Goal: Transaction & Acquisition: Purchase product/service

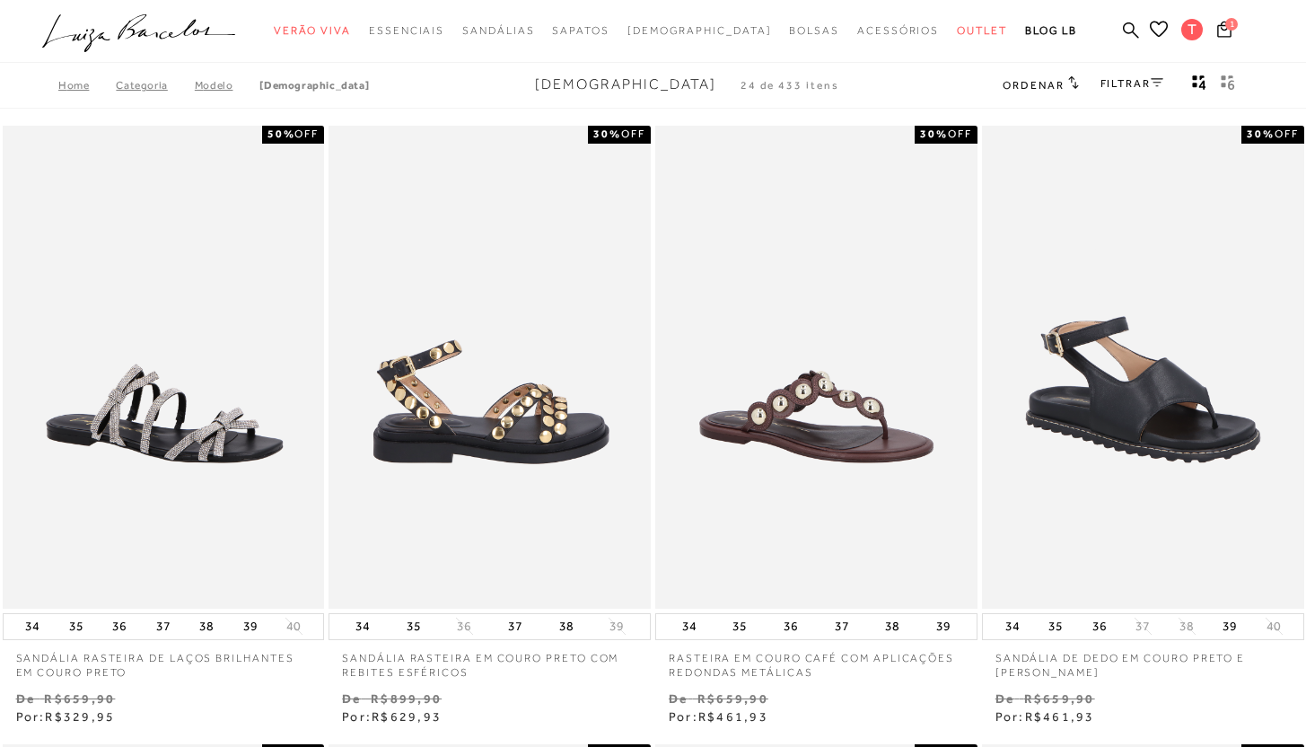
click at [469, 481] on img at bounding box center [490, 367] width 320 height 483
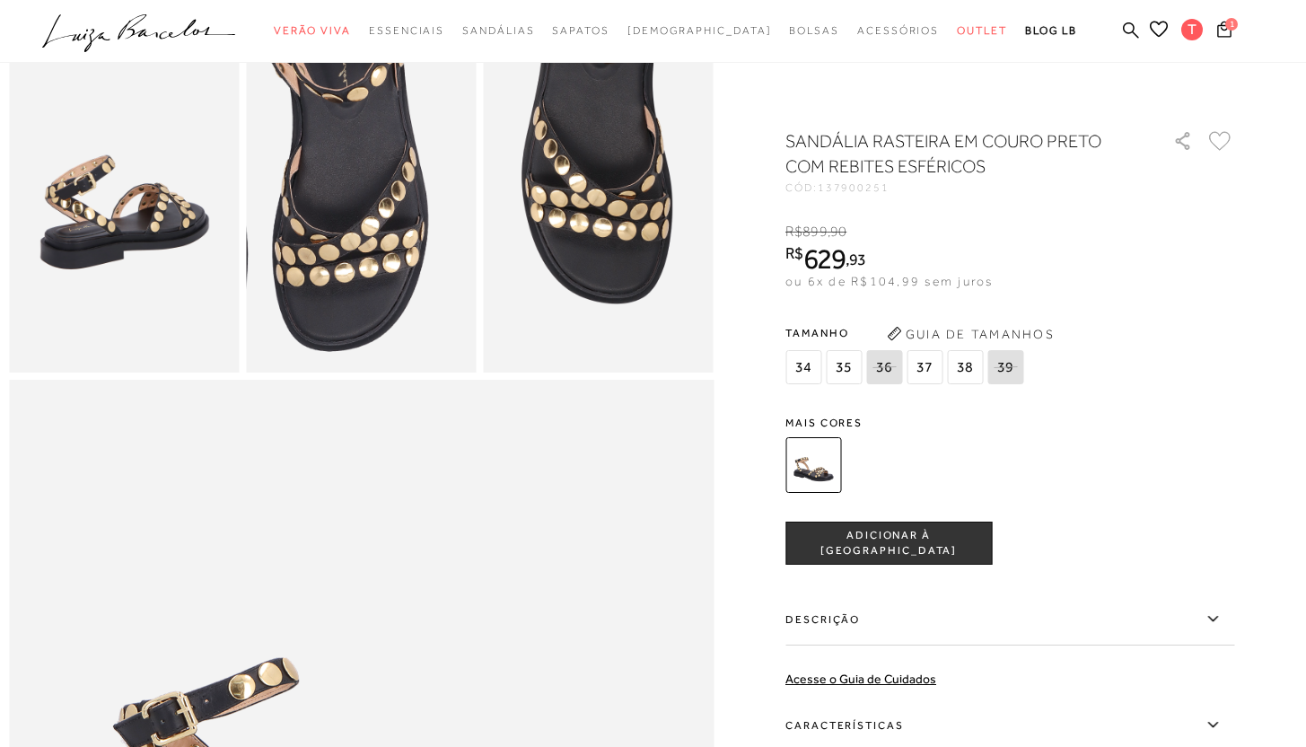
scroll to position [686, 0]
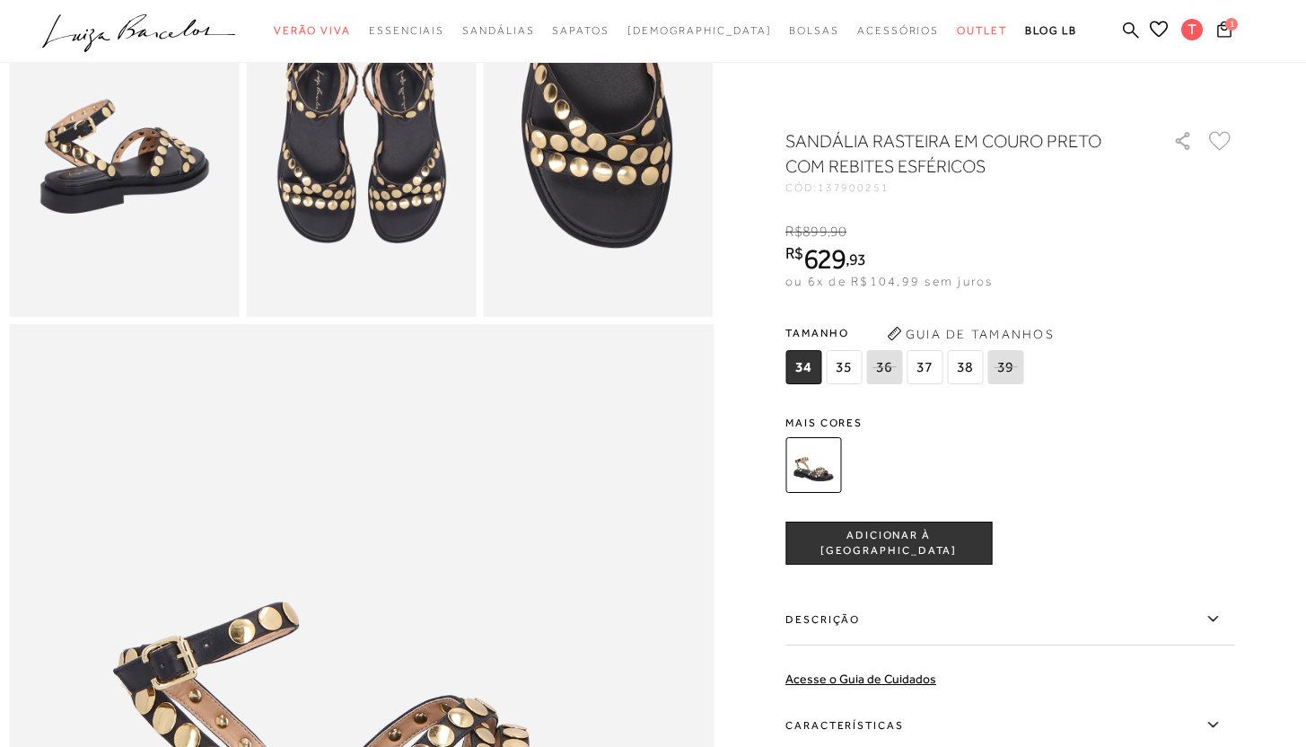
click at [115, 38] on icon ".a{fill-rule:evenodd;}" at bounding box center [139, 33] width 194 height 38
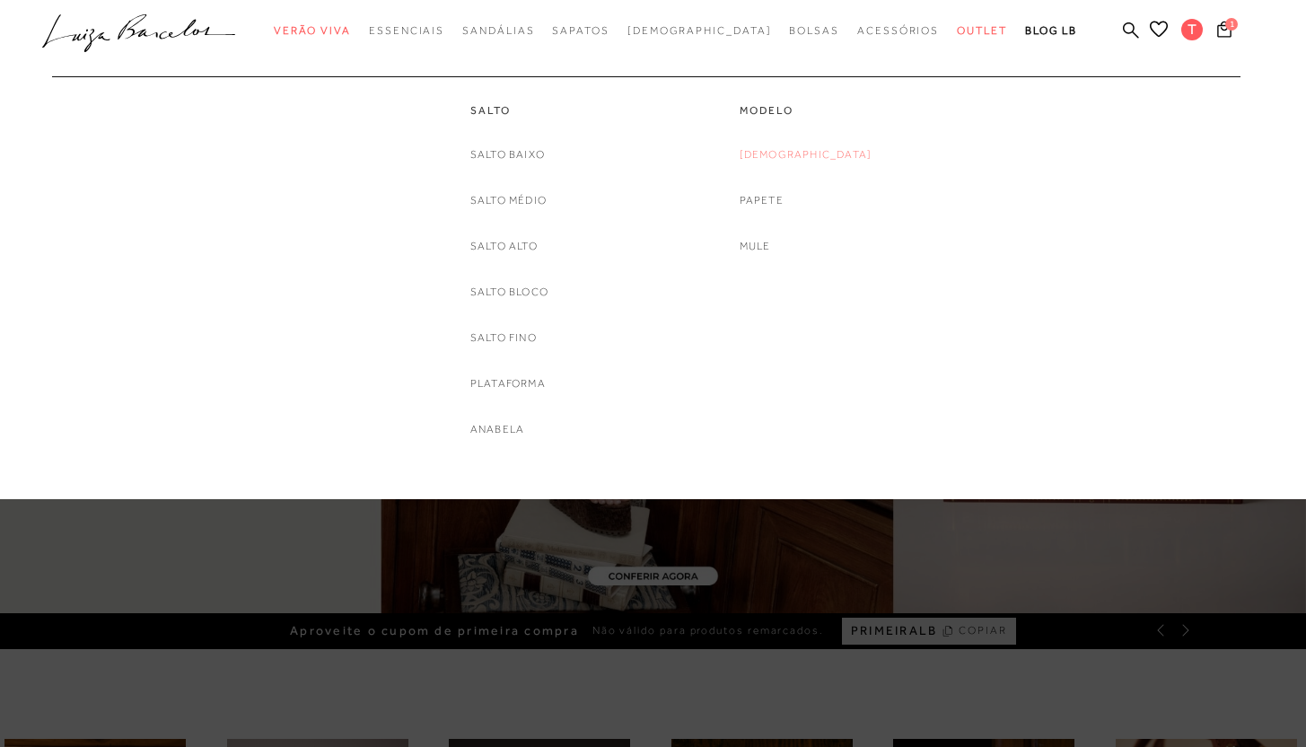
click at [827, 162] on link "[DEMOGRAPHIC_DATA]" at bounding box center [806, 154] width 133 height 19
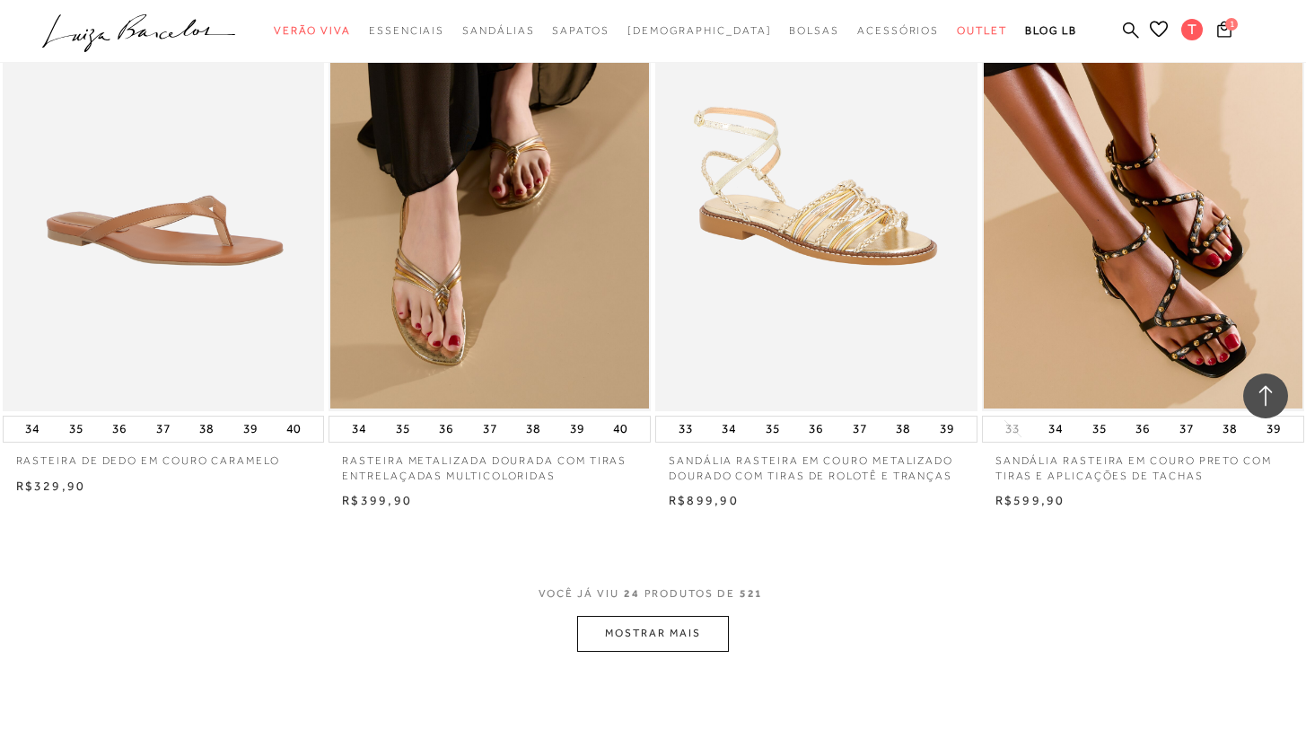
scroll to position [3229, 0]
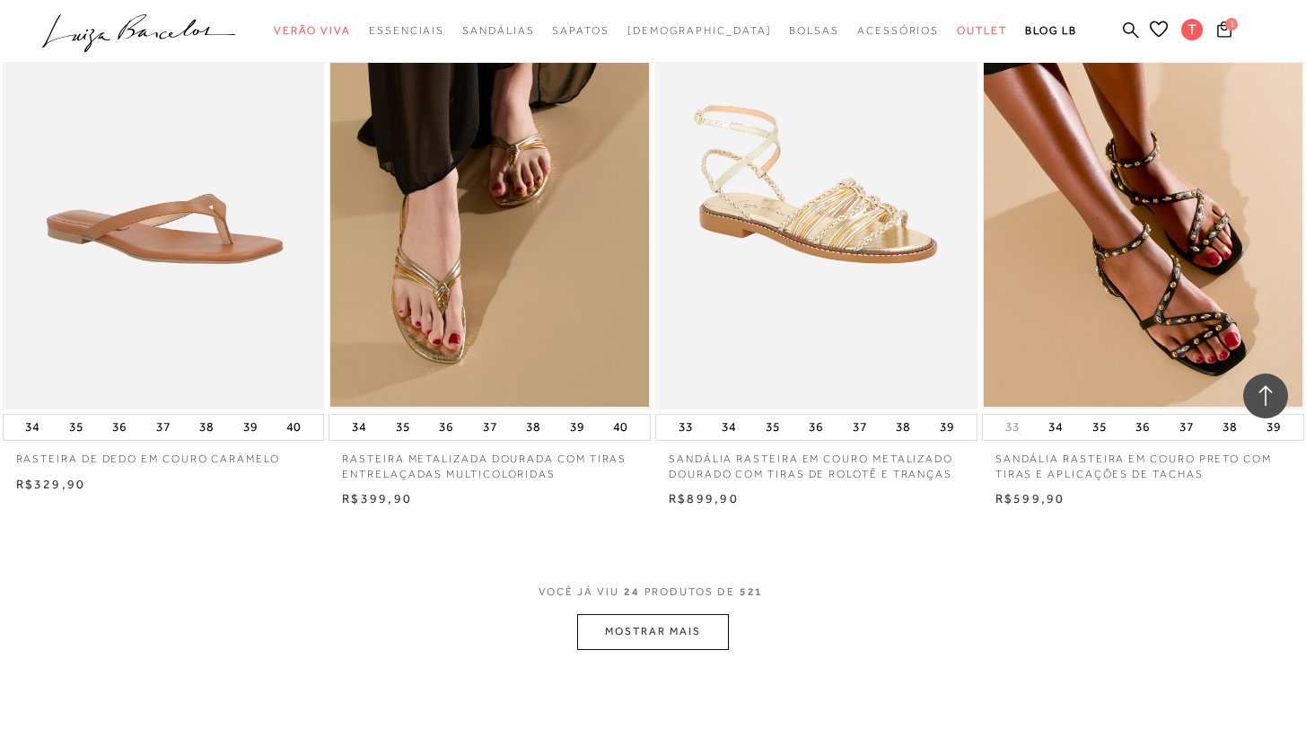
click at [679, 629] on button "MOSTRAR MAIS" at bounding box center [652, 631] width 151 height 35
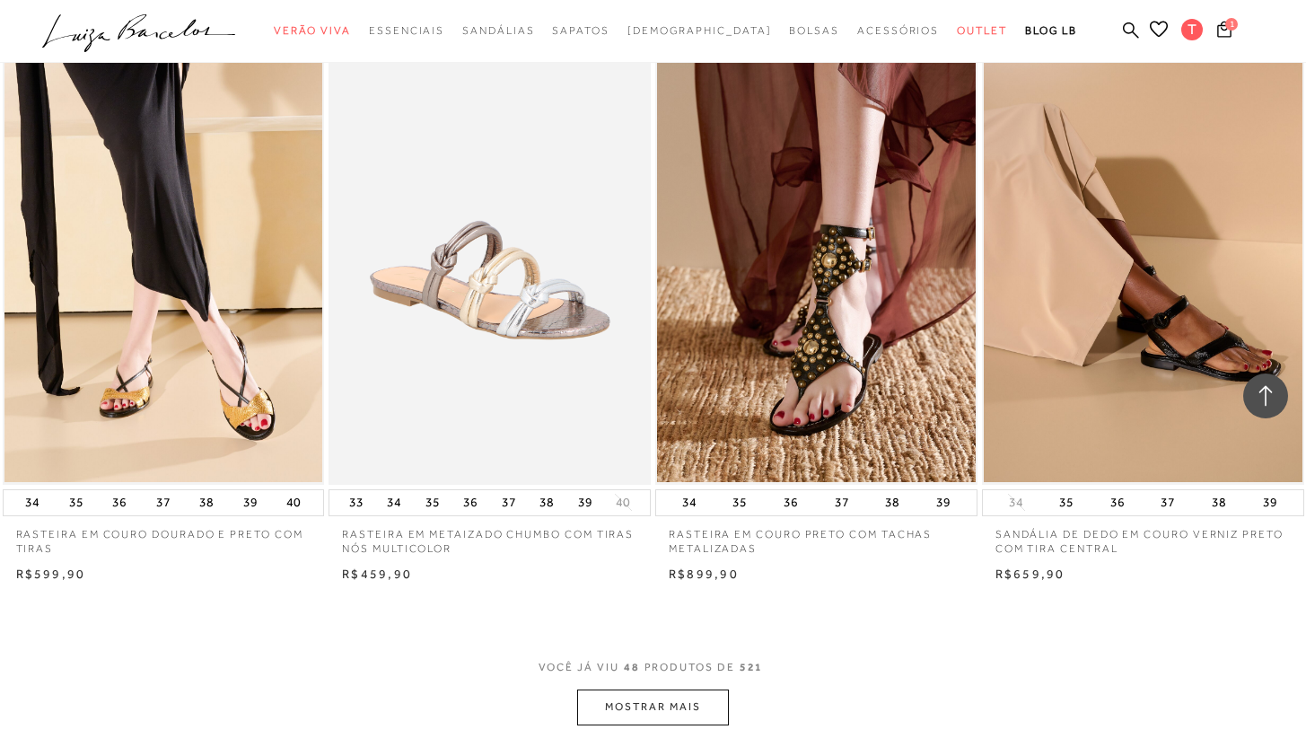
scroll to position [6856, 0]
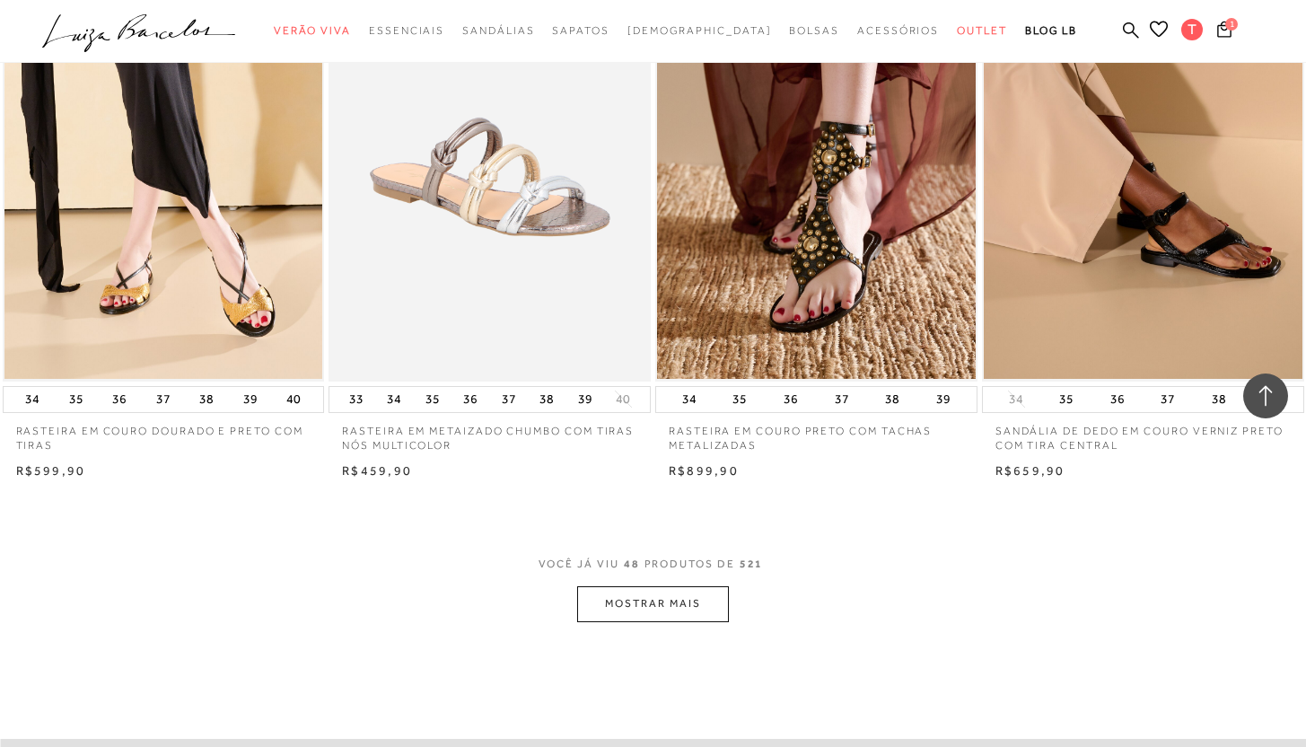
click at [649, 610] on button "MOSTRAR MAIS" at bounding box center [652, 603] width 151 height 35
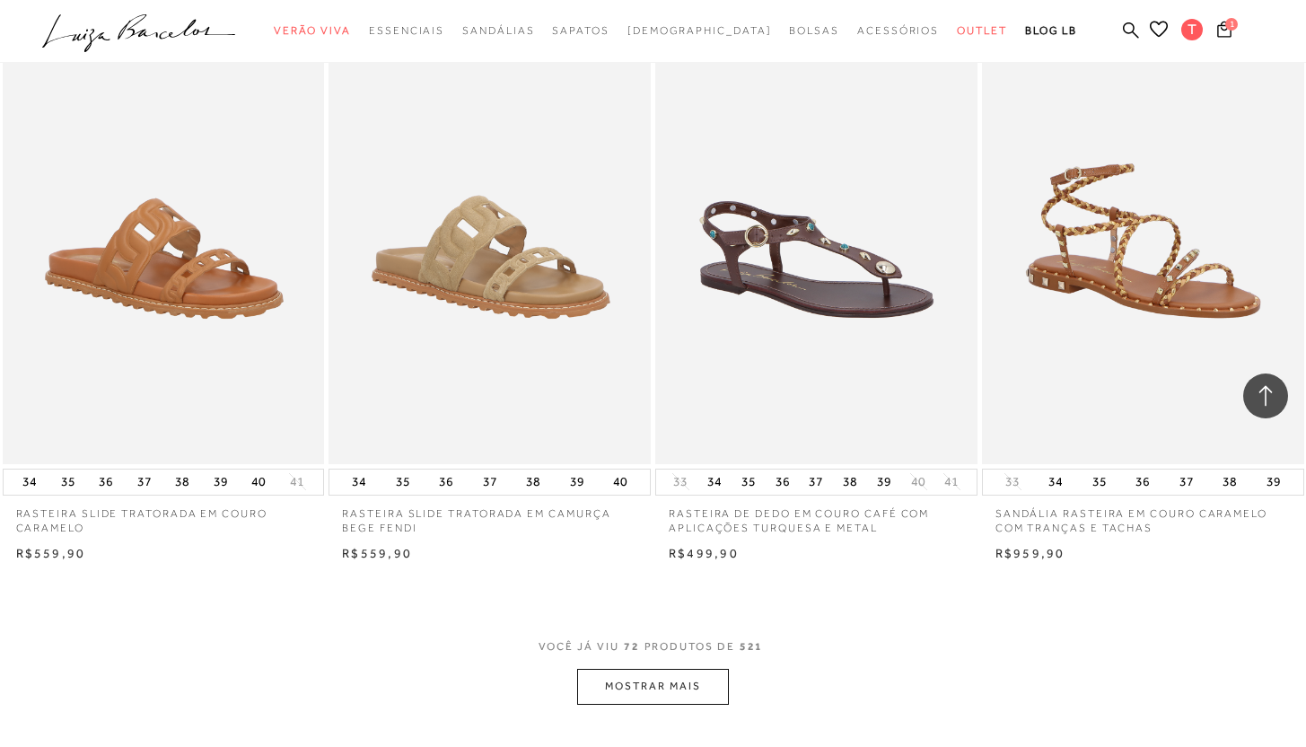
scroll to position [10439, 0]
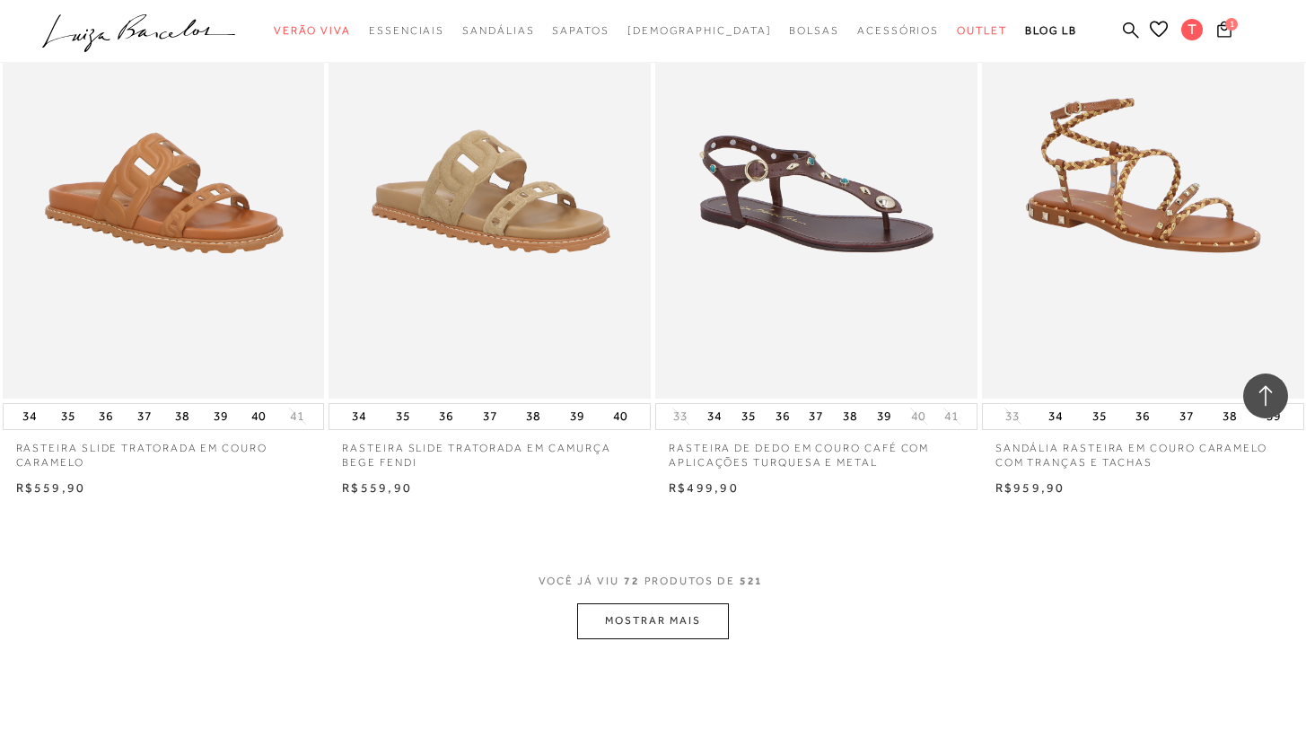
click at [659, 621] on button "MOSTRAR MAIS" at bounding box center [652, 620] width 151 height 35
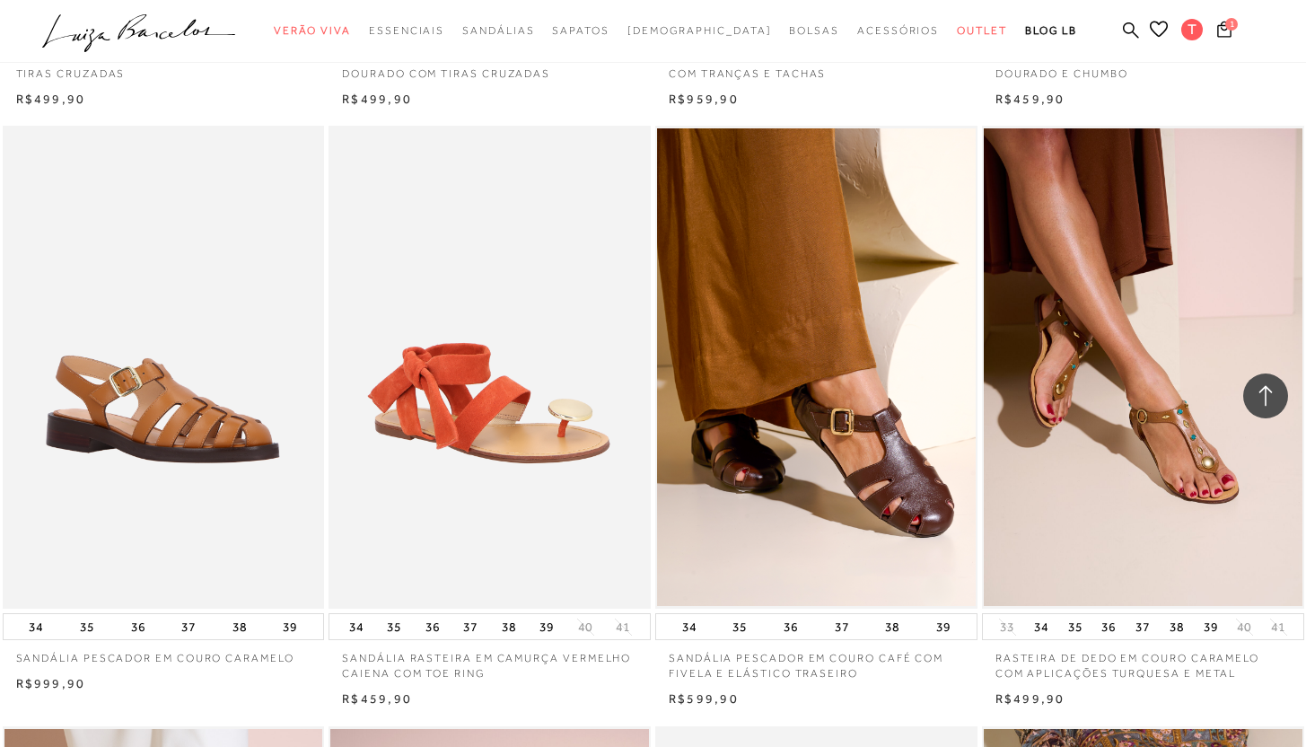
scroll to position [12030, 0]
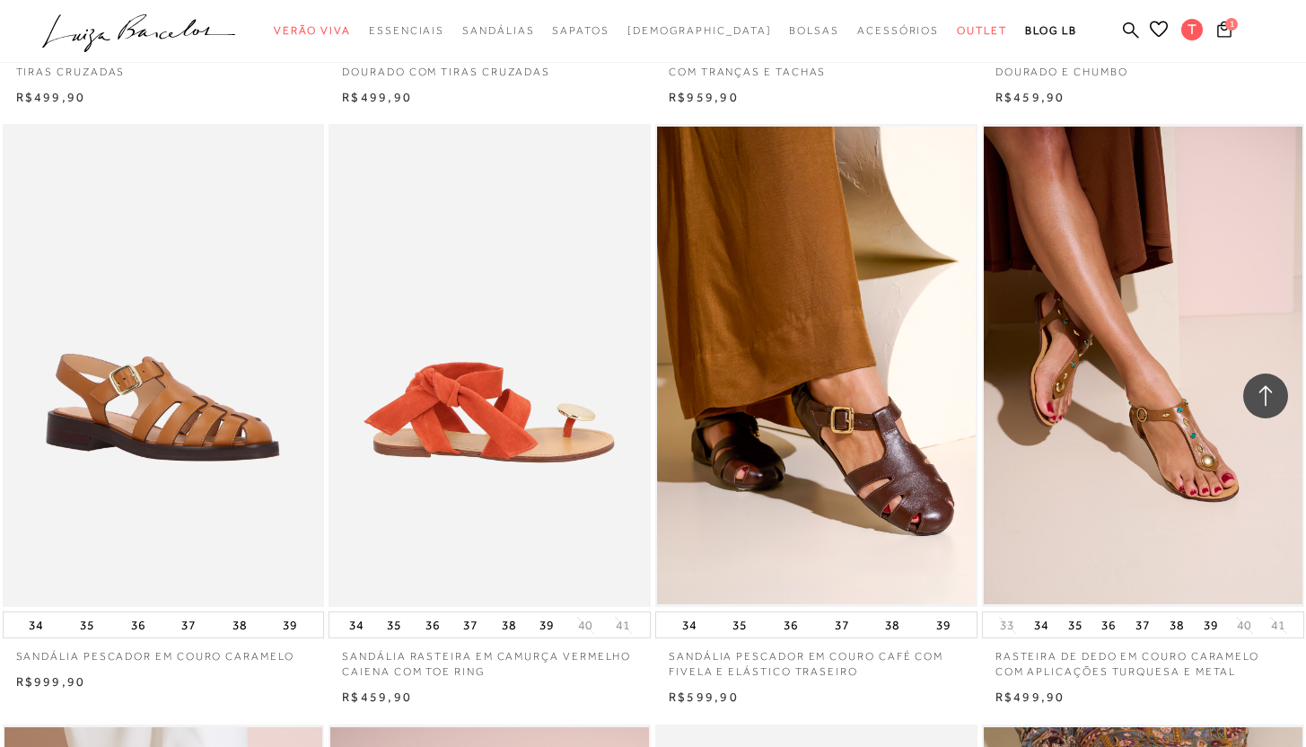
click at [469, 484] on img at bounding box center [490, 365] width 320 height 483
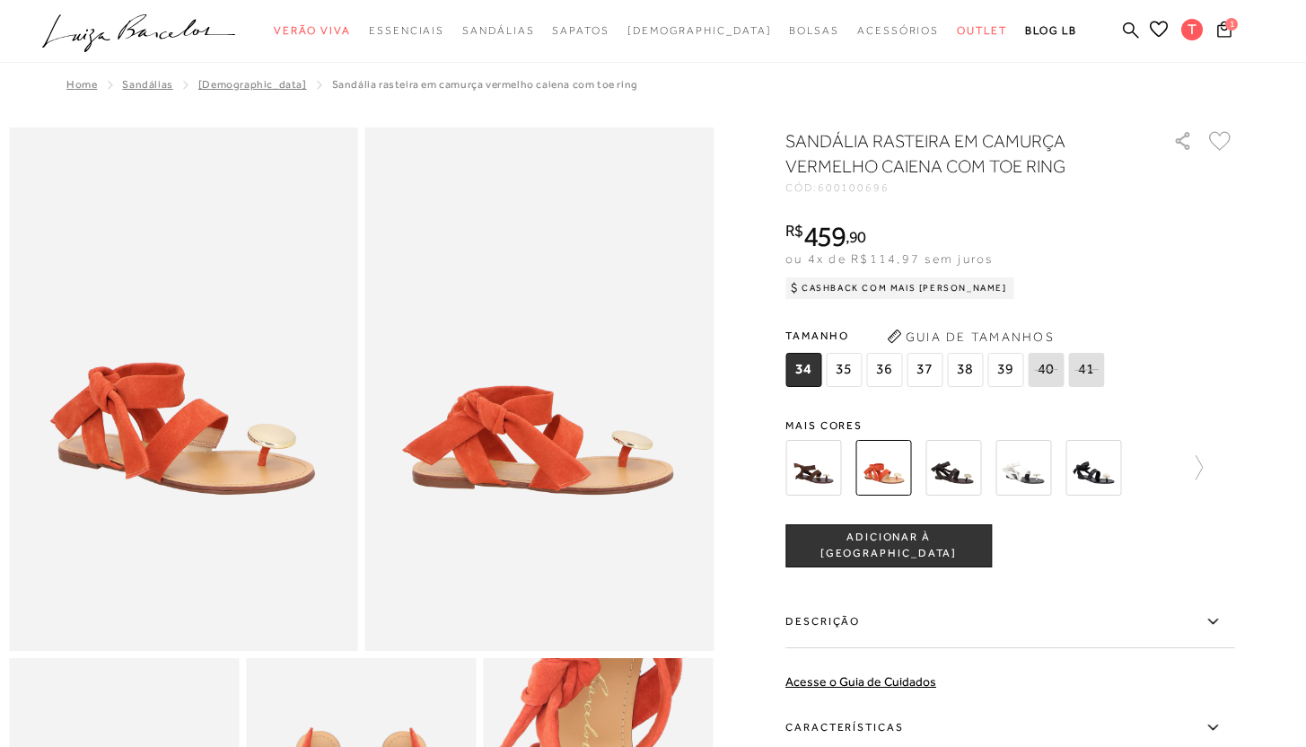
click at [830, 478] on img at bounding box center [813, 468] width 56 height 56
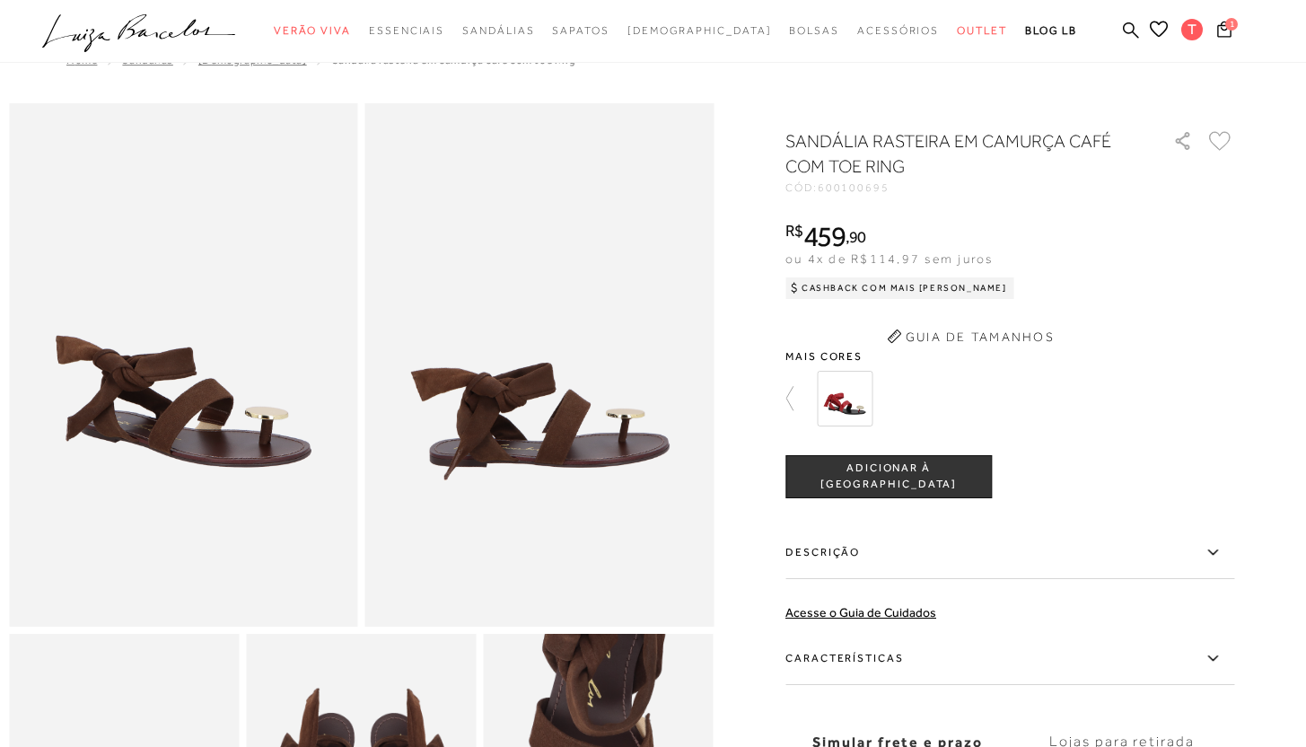
scroll to position [25, 0]
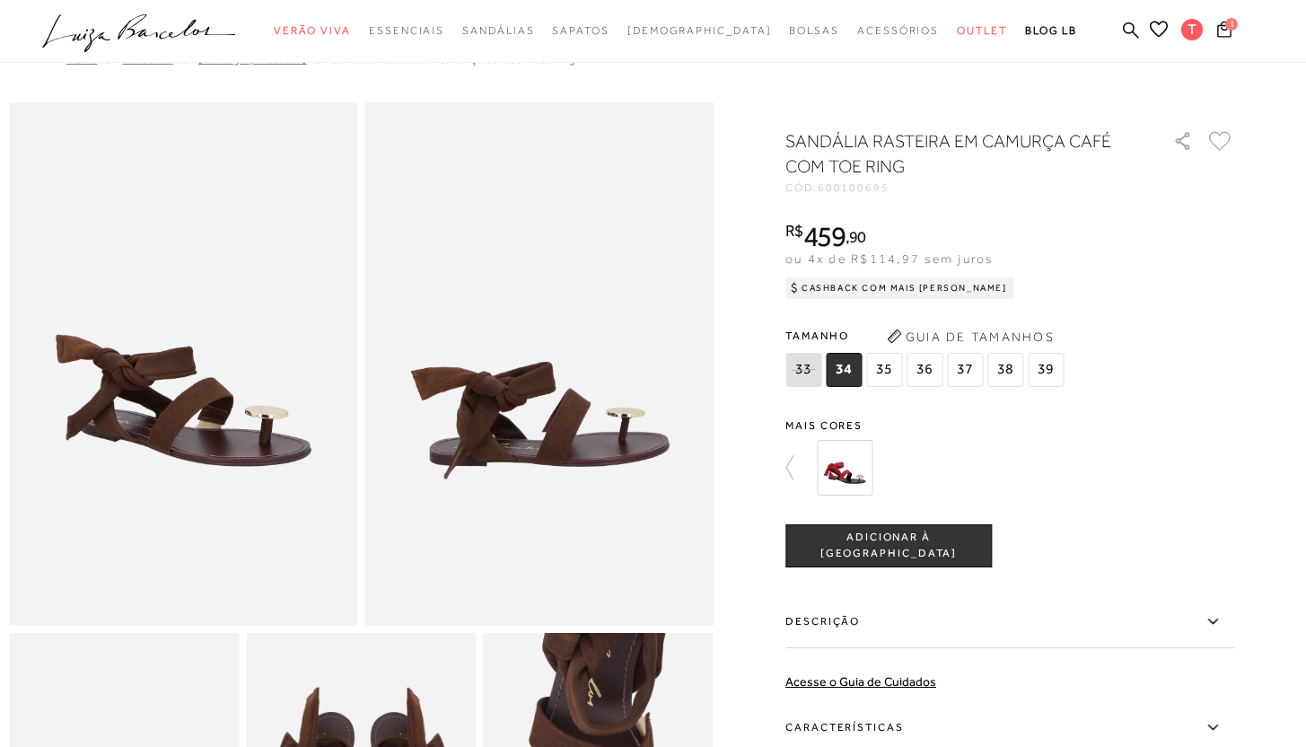
click at [853, 381] on span "34" at bounding box center [844, 370] width 36 height 34
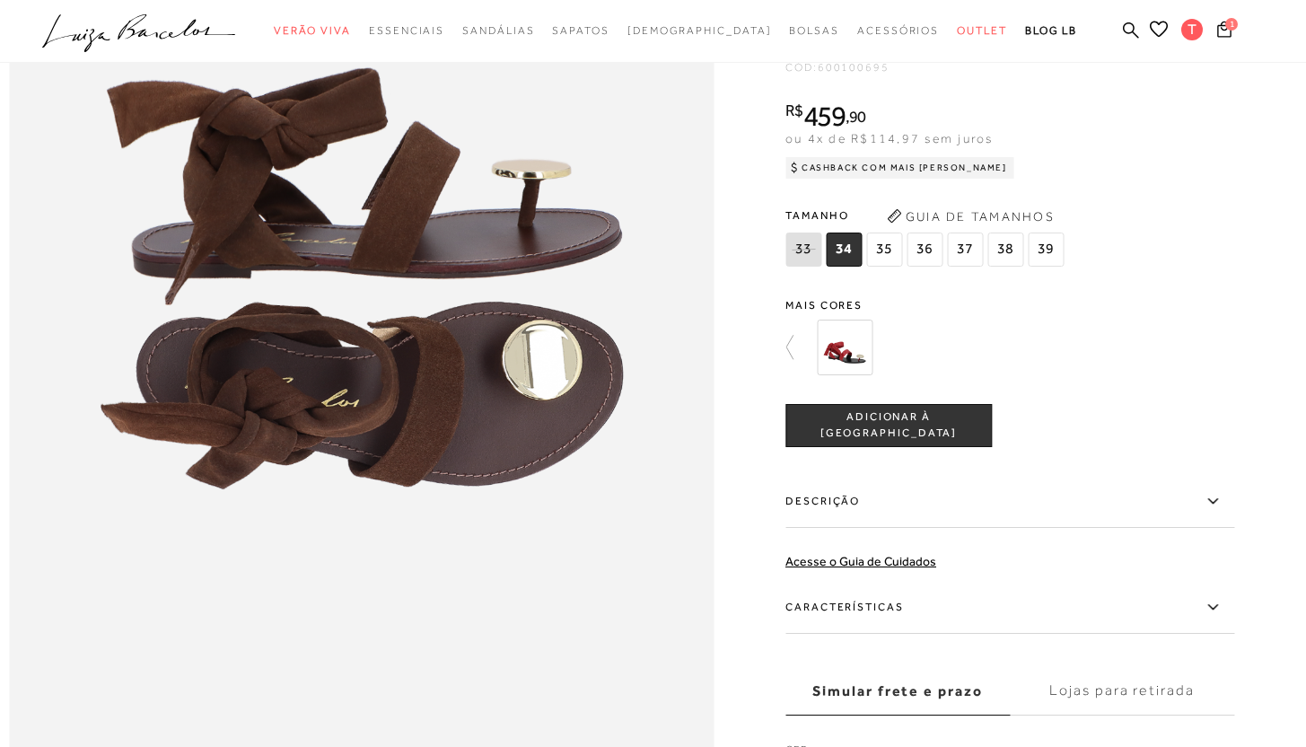
scroll to position [1141, 0]
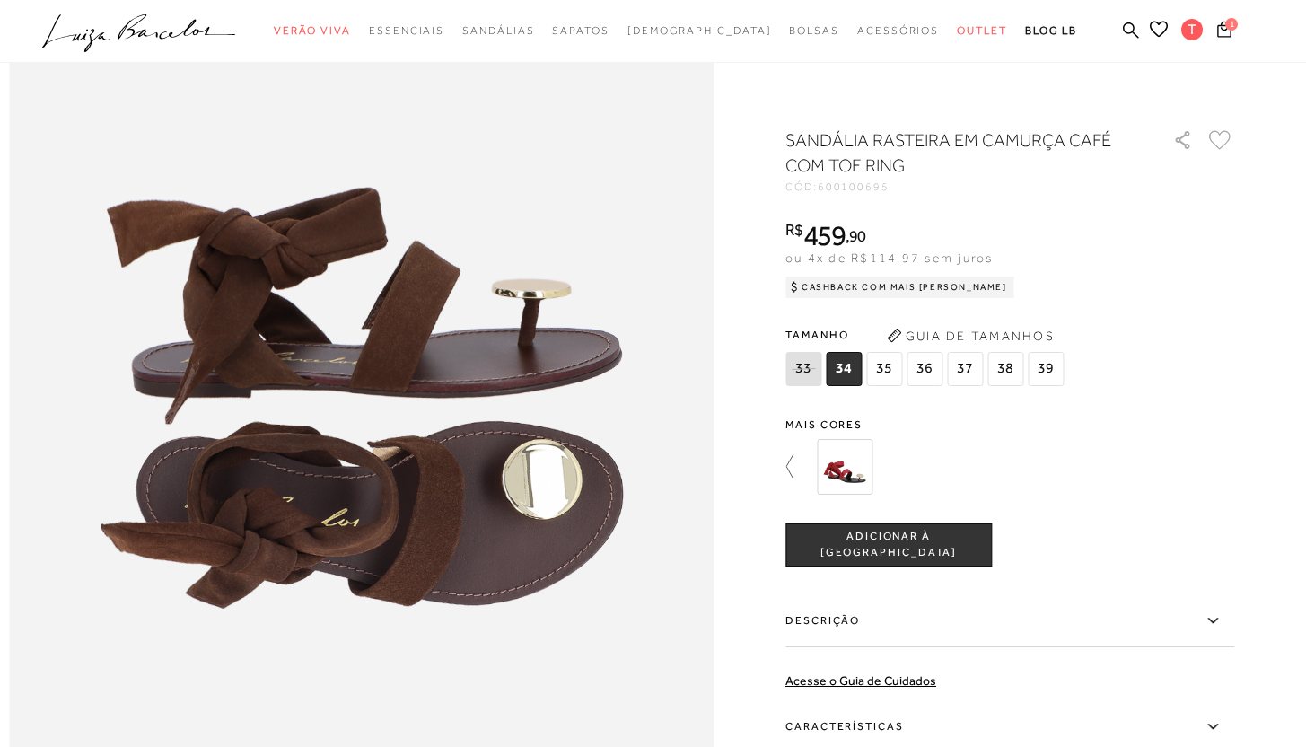
click at [796, 491] on link at bounding box center [797, 467] width 25 height 66
click at [959, 458] on img at bounding box center [954, 467] width 56 height 56
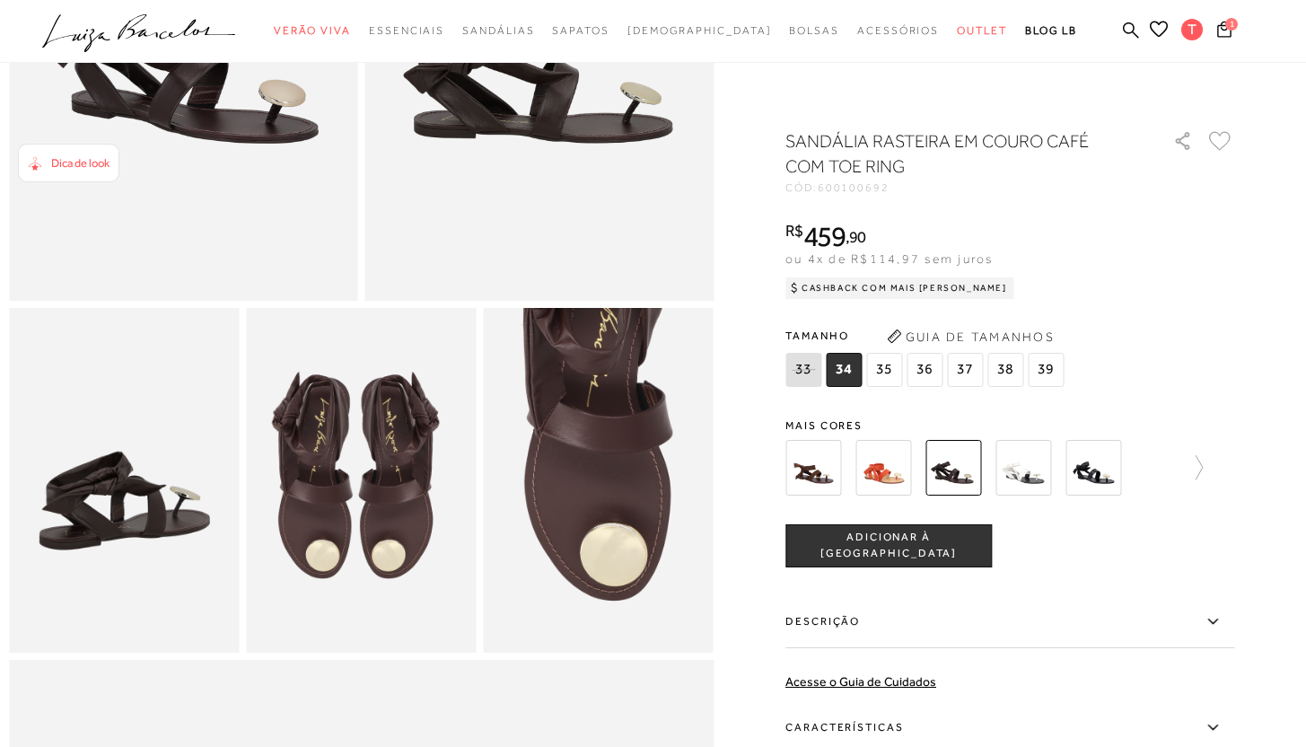
scroll to position [352, 0]
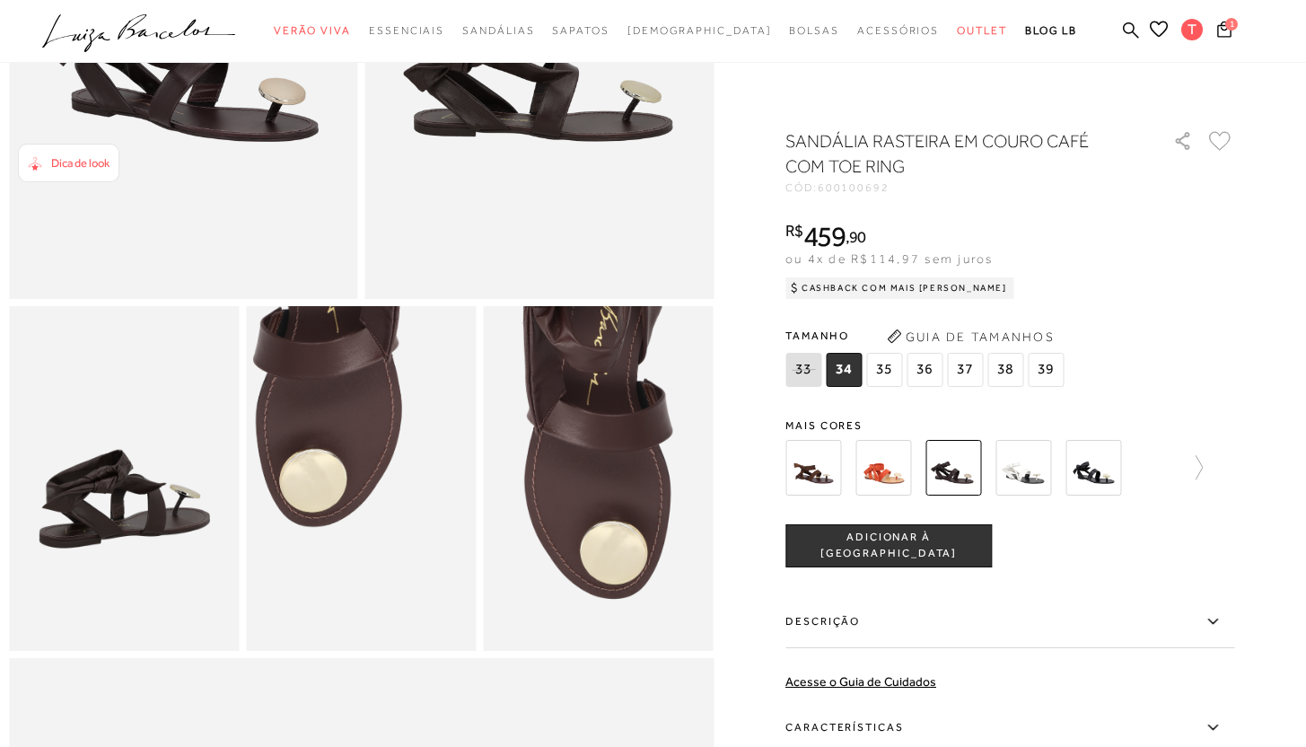
click at [466, 643] on img at bounding box center [259, 331] width 461 height 690
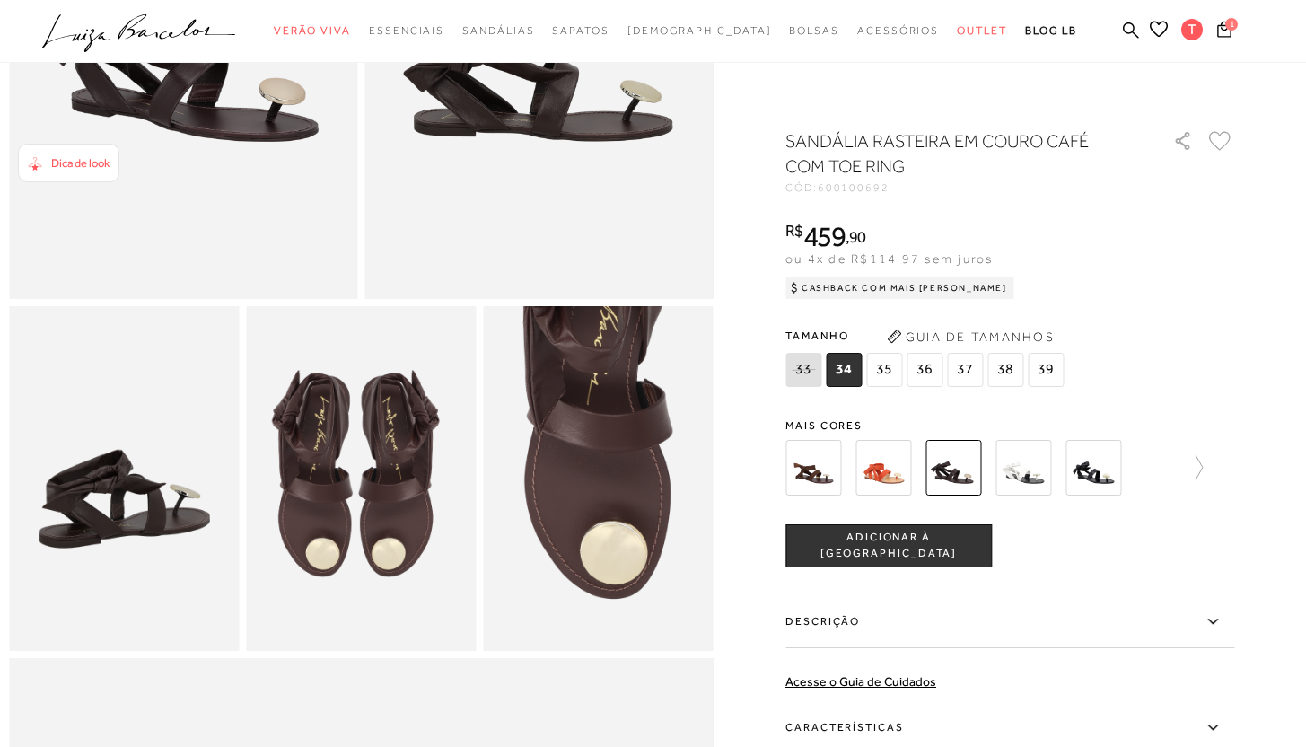
click at [819, 467] on img at bounding box center [813, 468] width 56 height 56
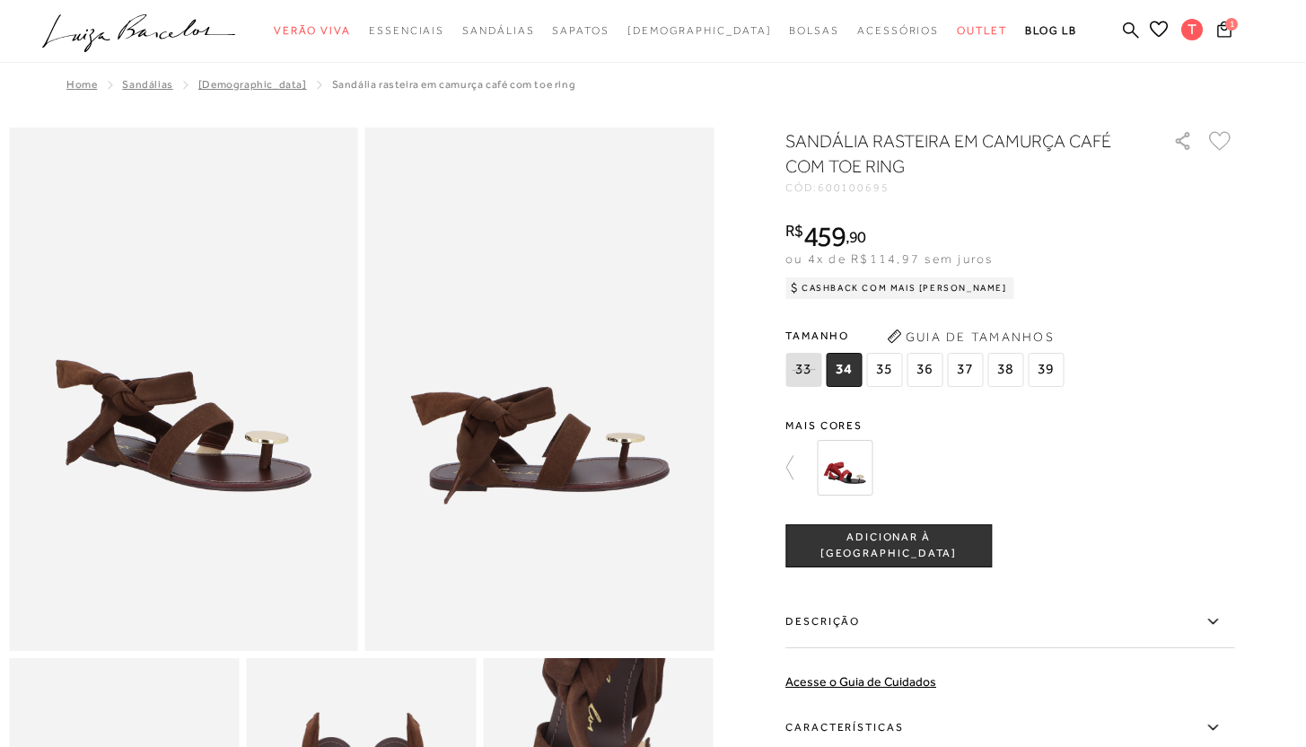
scroll to position [48, 0]
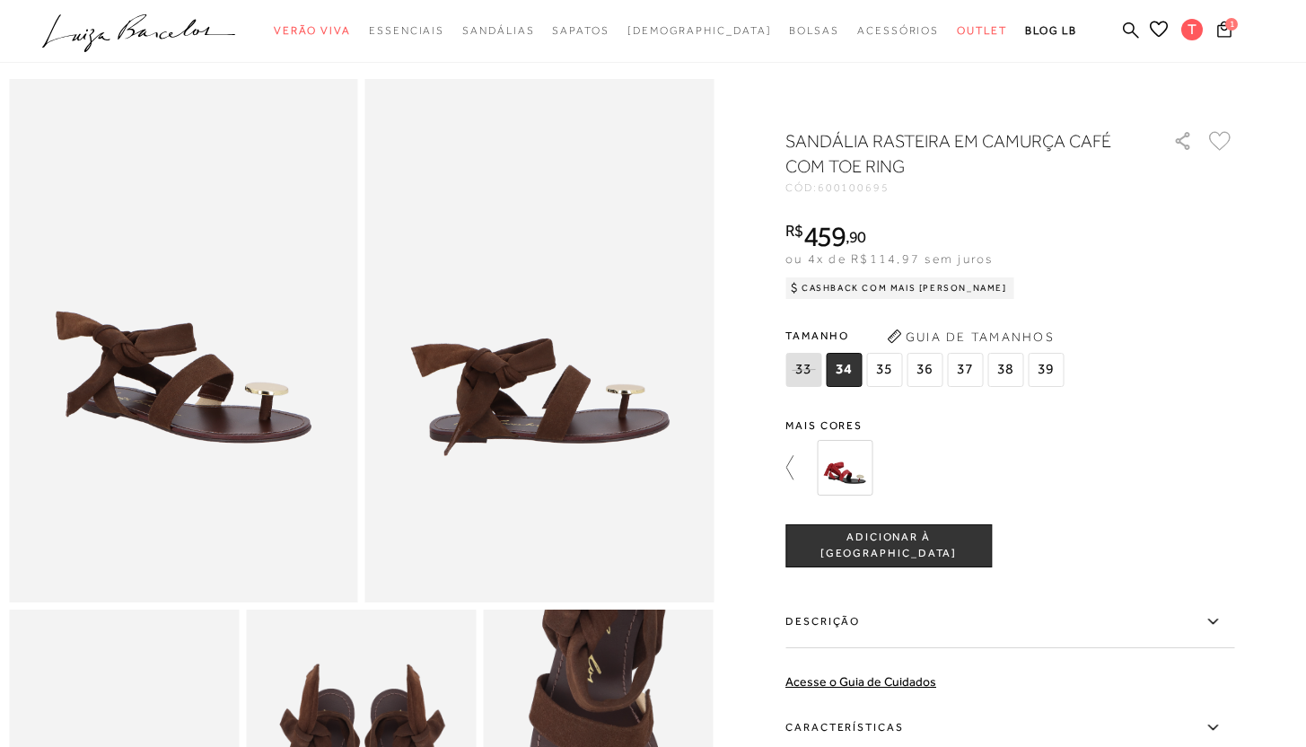
click at [807, 469] on icon at bounding box center [797, 467] width 25 height 25
click at [1051, 465] on img at bounding box center [1024, 468] width 56 height 56
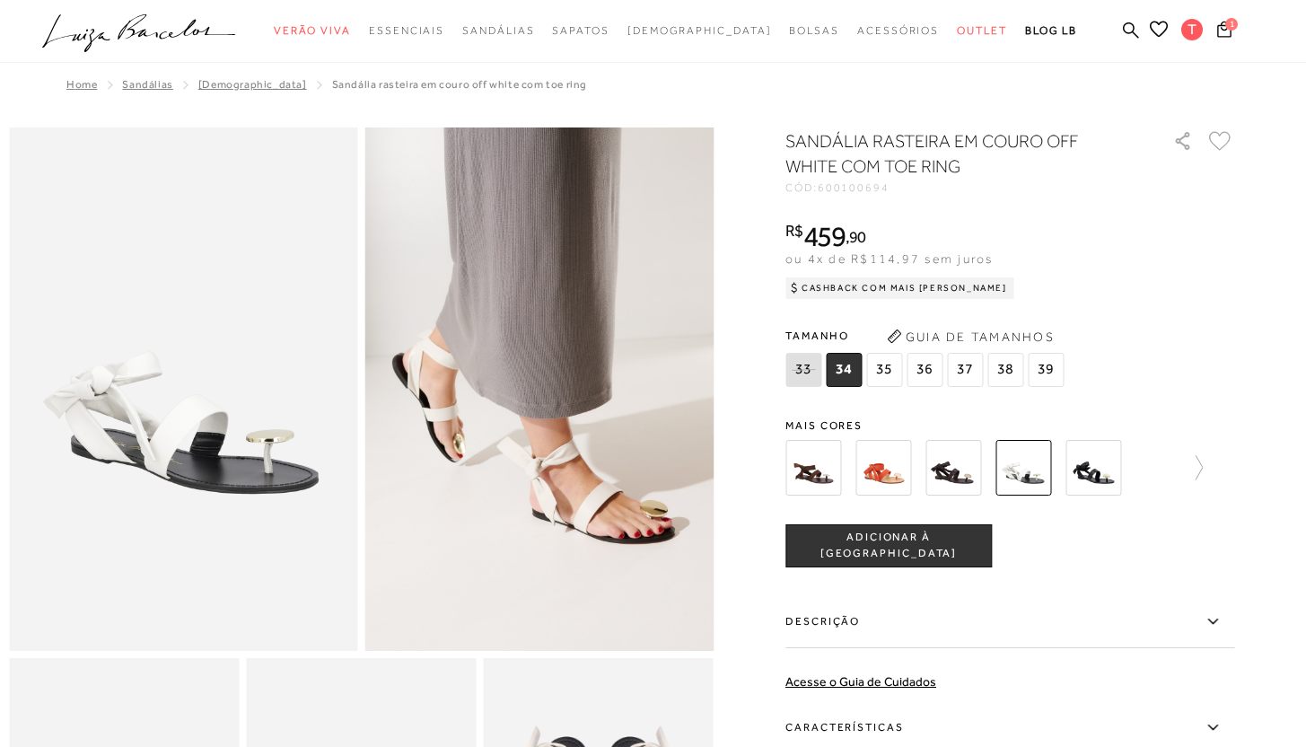
click at [945, 474] on img at bounding box center [954, 468] width 56 height 56
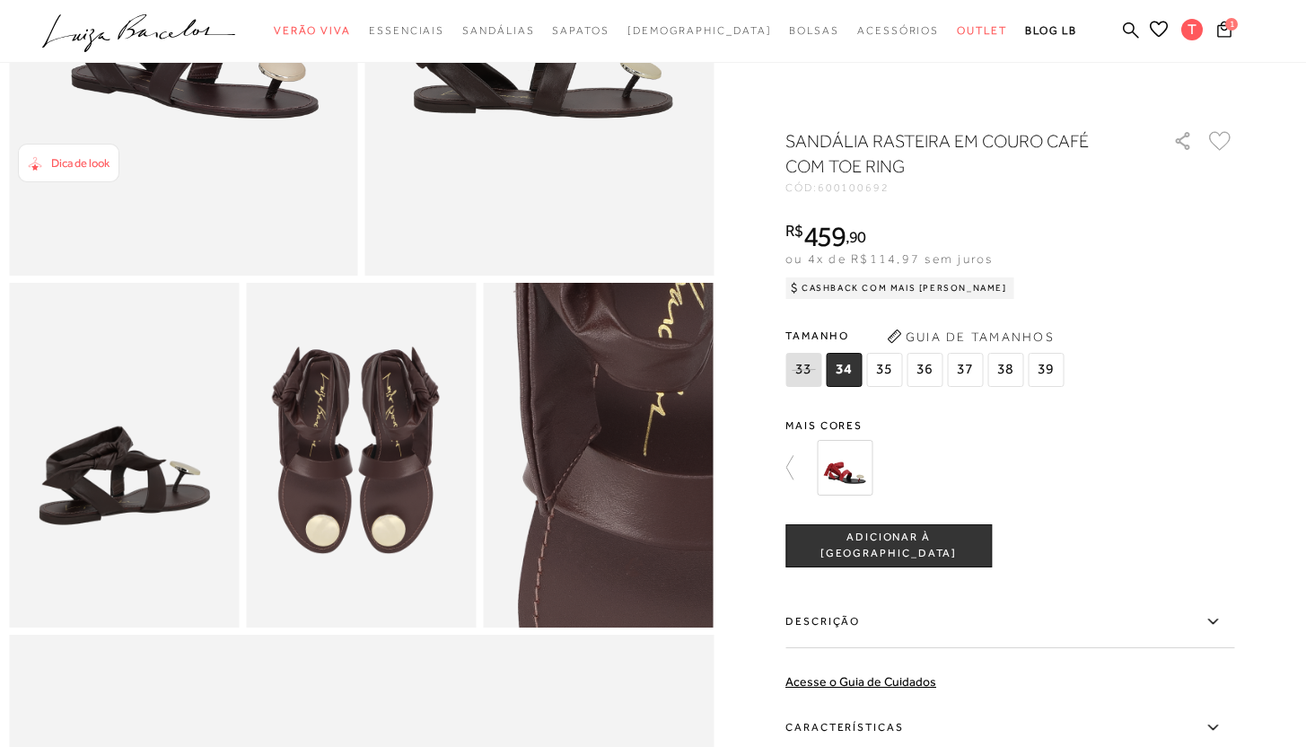
scroll to position [380, 0]
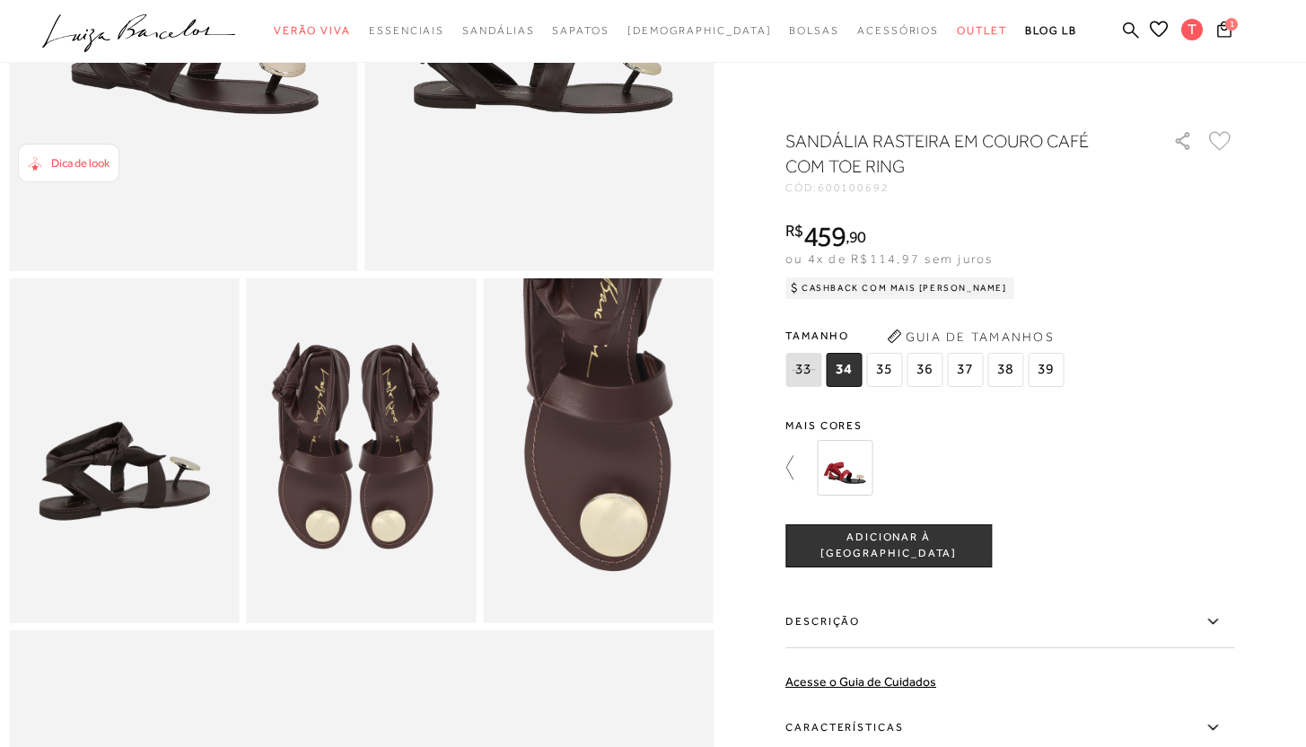
click at [794, 477] on icon at bounding box center [789, 467] width 7 height 24
click at [829, 469] on img at bounding box center [813, 468] width 56 height 56
click at [921, 550] on span "ADICIONAR À [GEOGRAPHIC_DATA]" at bounding box center [888, 545] width 205 height 31
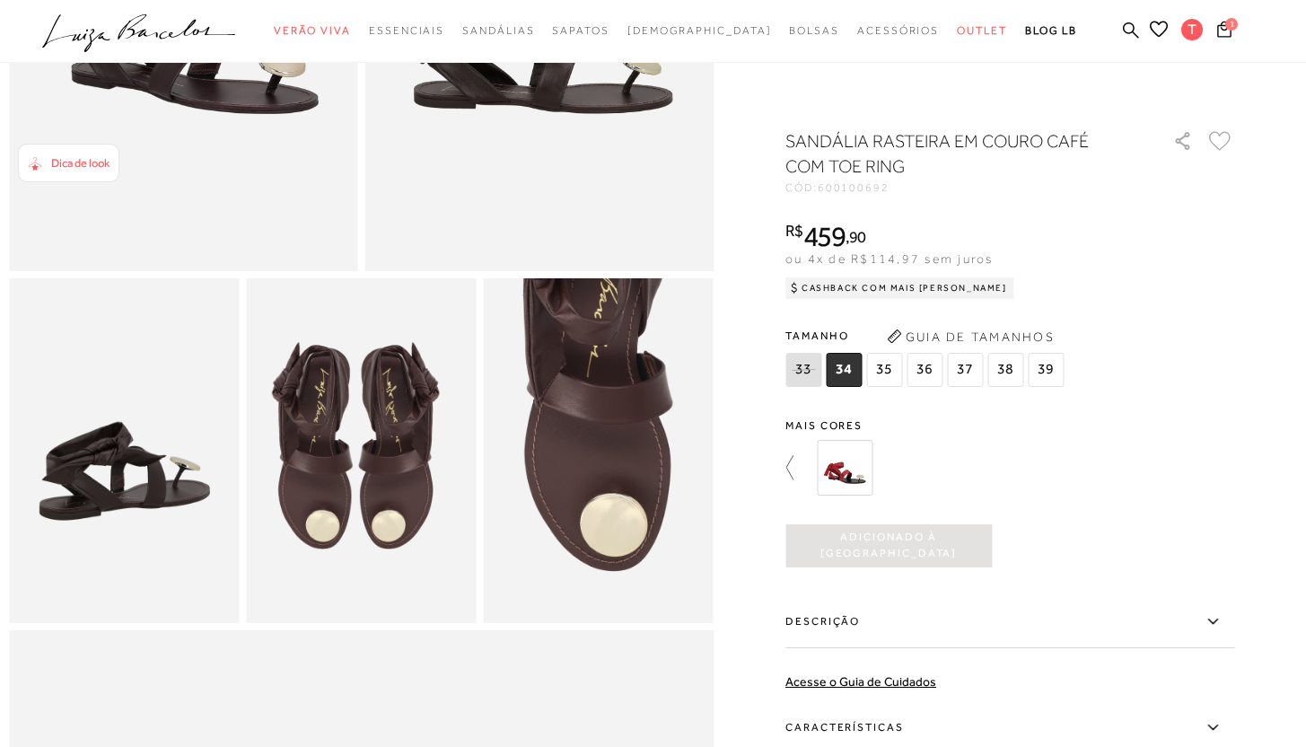
click at [803, 471] on icon at bounding box center [797, 467] width 25 height 25
click at [927, 477] on div at bounding box center [973, 467] width 386 height 66
click at [953, 477] on img at bounding box center [954, 468] width 56 height 56
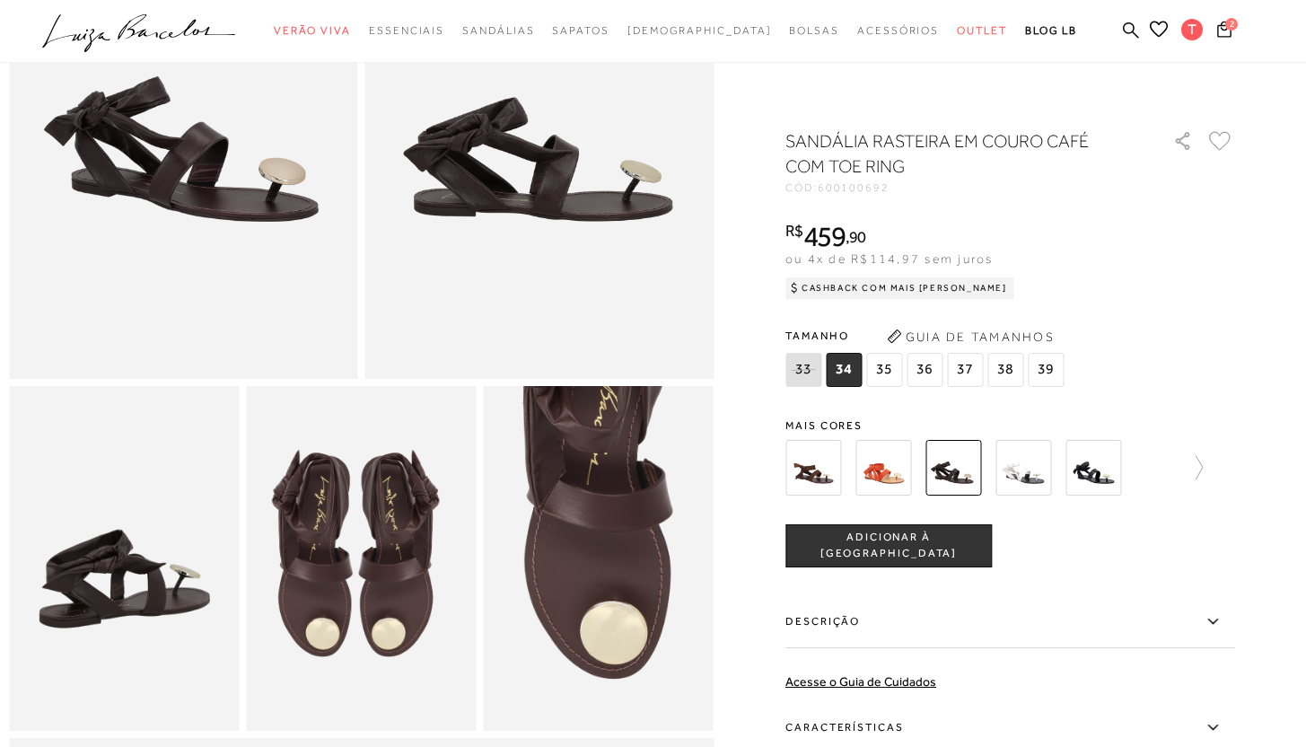
click at [849, 623] on label "Descrição" at bounding box center [1009, 622] width 449 height 52
click at [0, 0] on input "Descrição" at bounding box center [0, 0] width 0 height 0
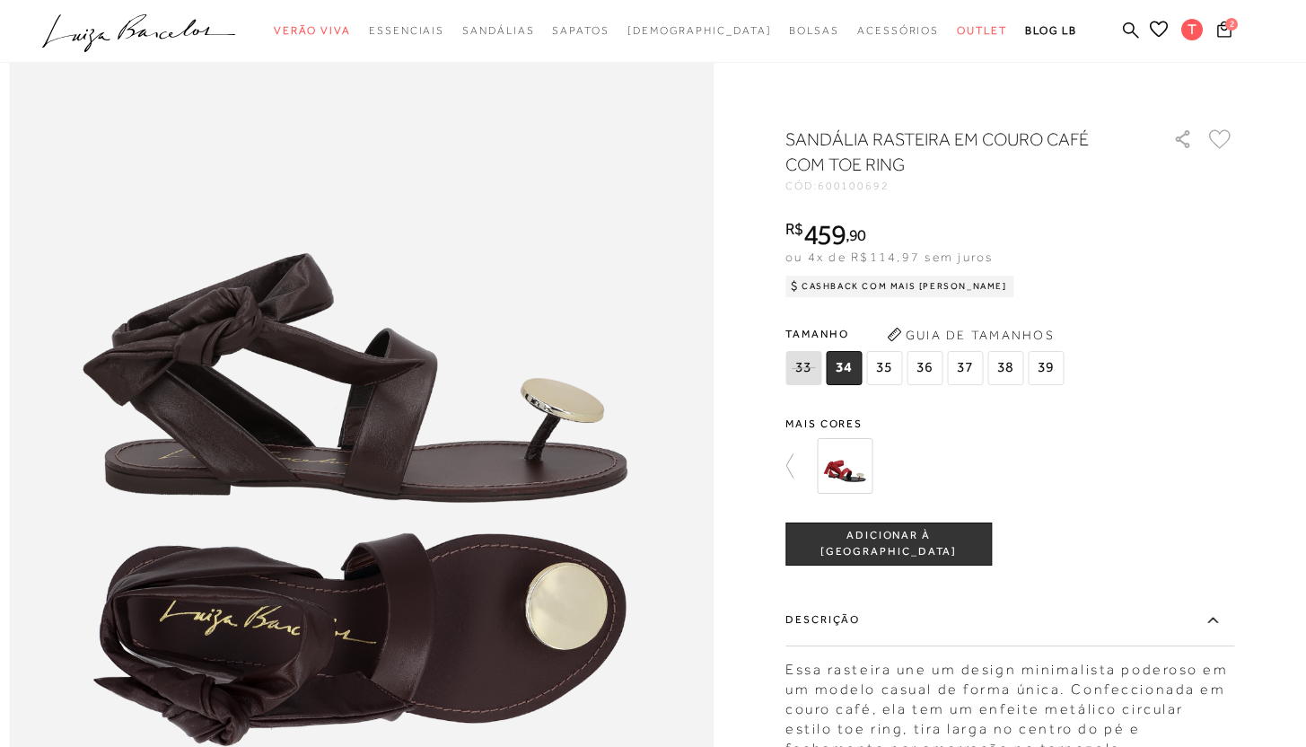
scroll to position [1027, 0]
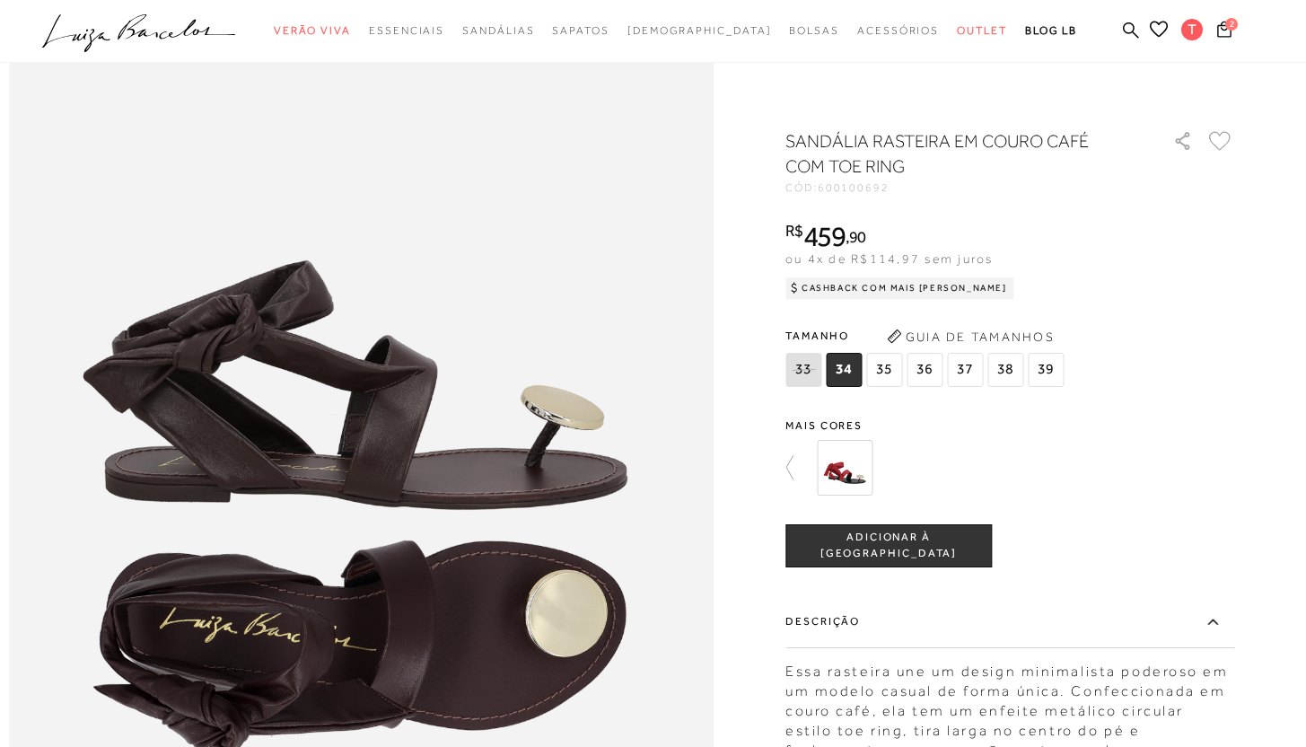
click at [926, 544] on span "ADICIONAR À [GEOGRAPHIC_DATA]" at bounding box center [888, 545] width 205 height 31
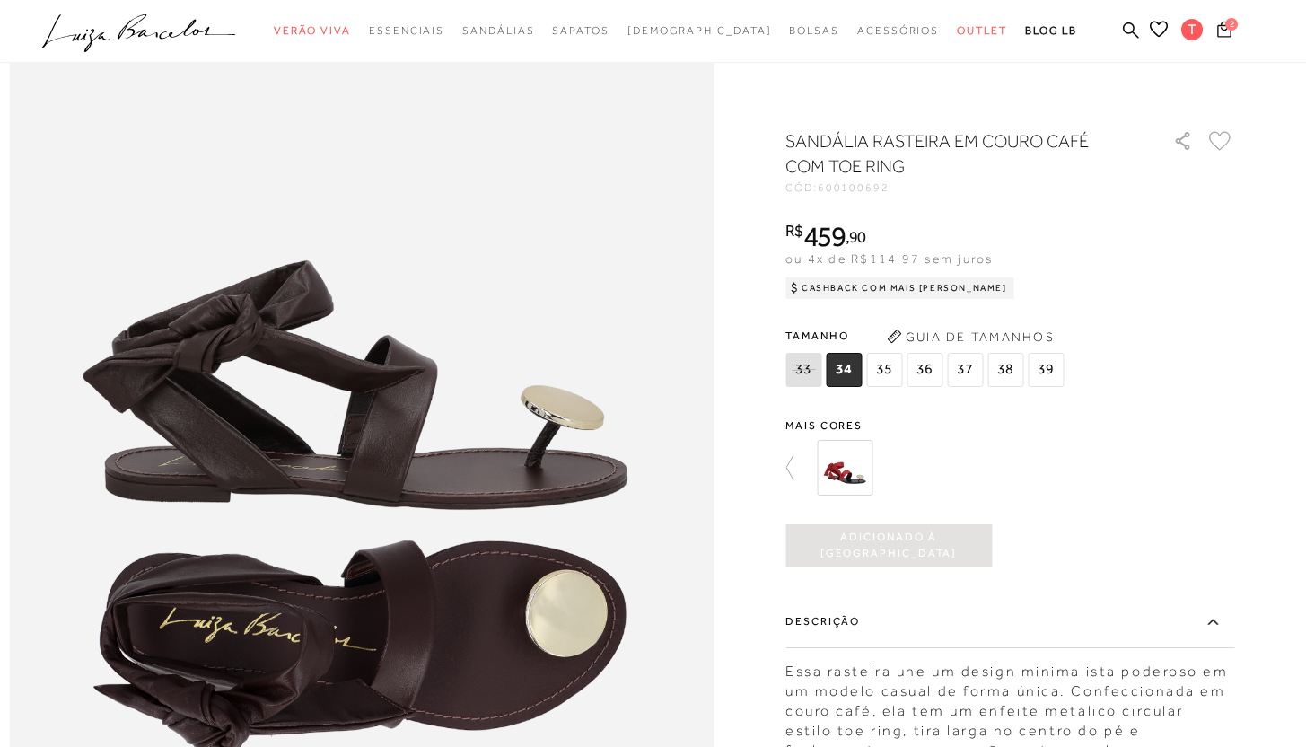
scroll to position [0, 0]
click at [1226, 31] on icon at bounding box center [1223, 28] width 15 height 19
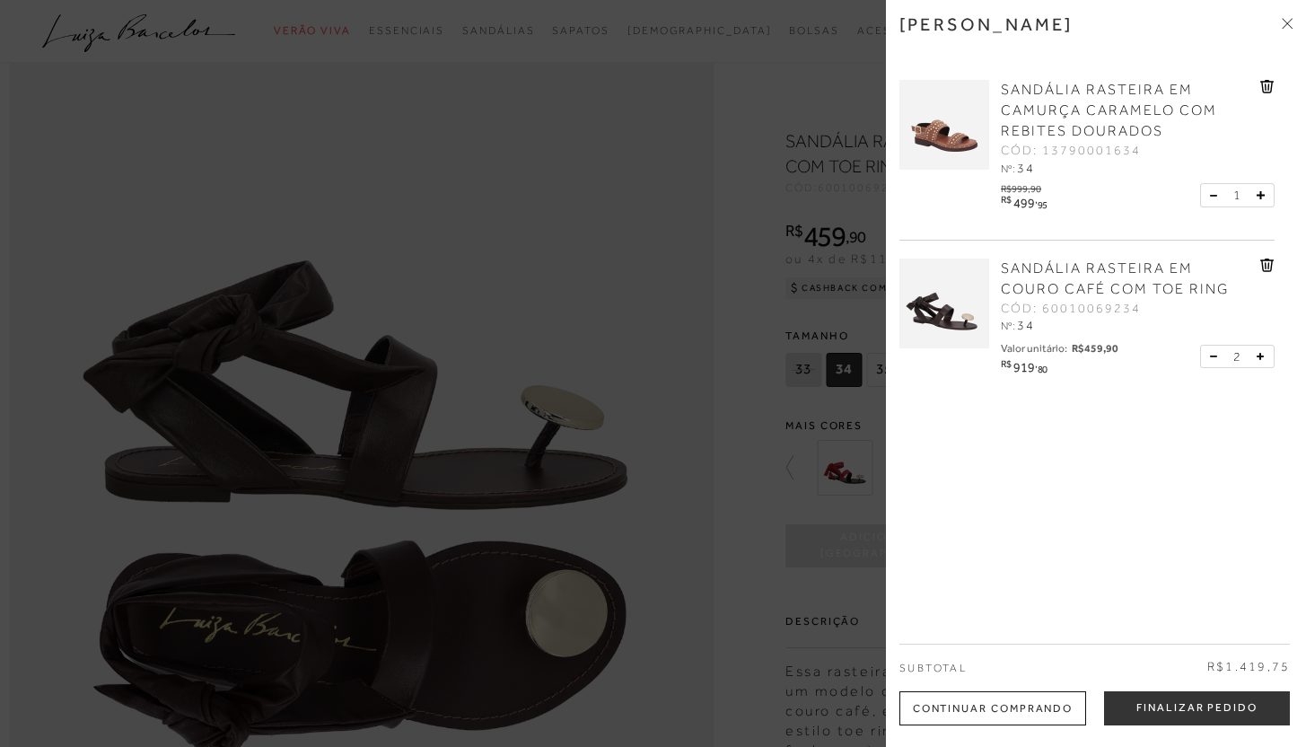
click at [1268, 88] on icon at bounding box center [1269, 86] width 2 height 7
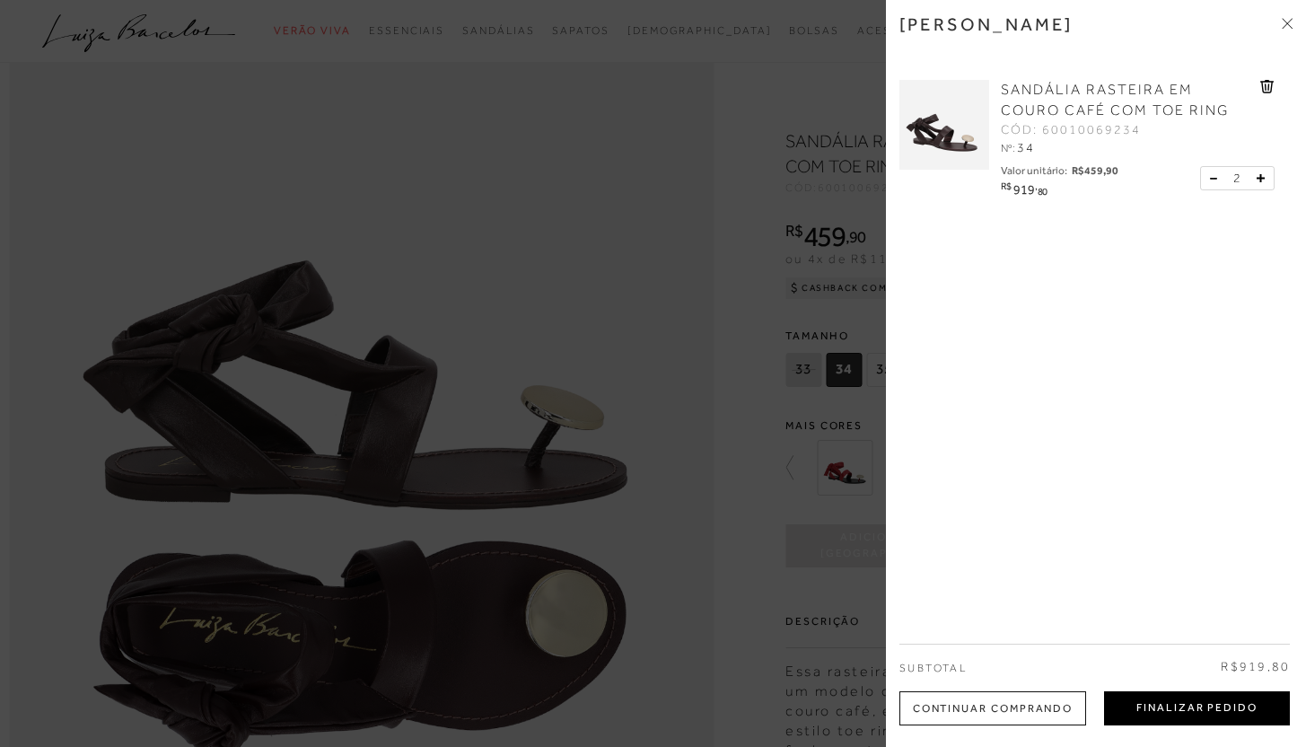
click at [1154, 714] on button "Finalizar Pedido" at bounding box center [1197, 708] width 186 height 34
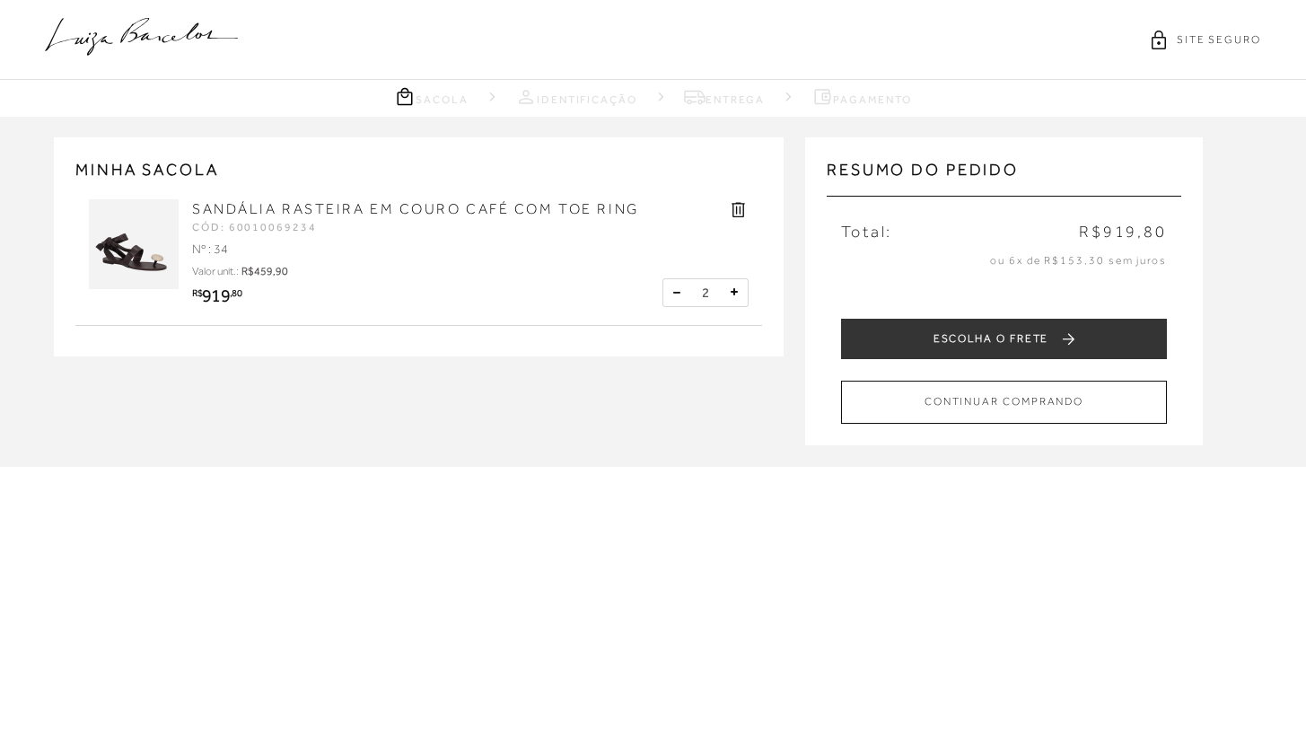
click at [678, 293] on button at bounding box center [677, 293] width 18 height 18
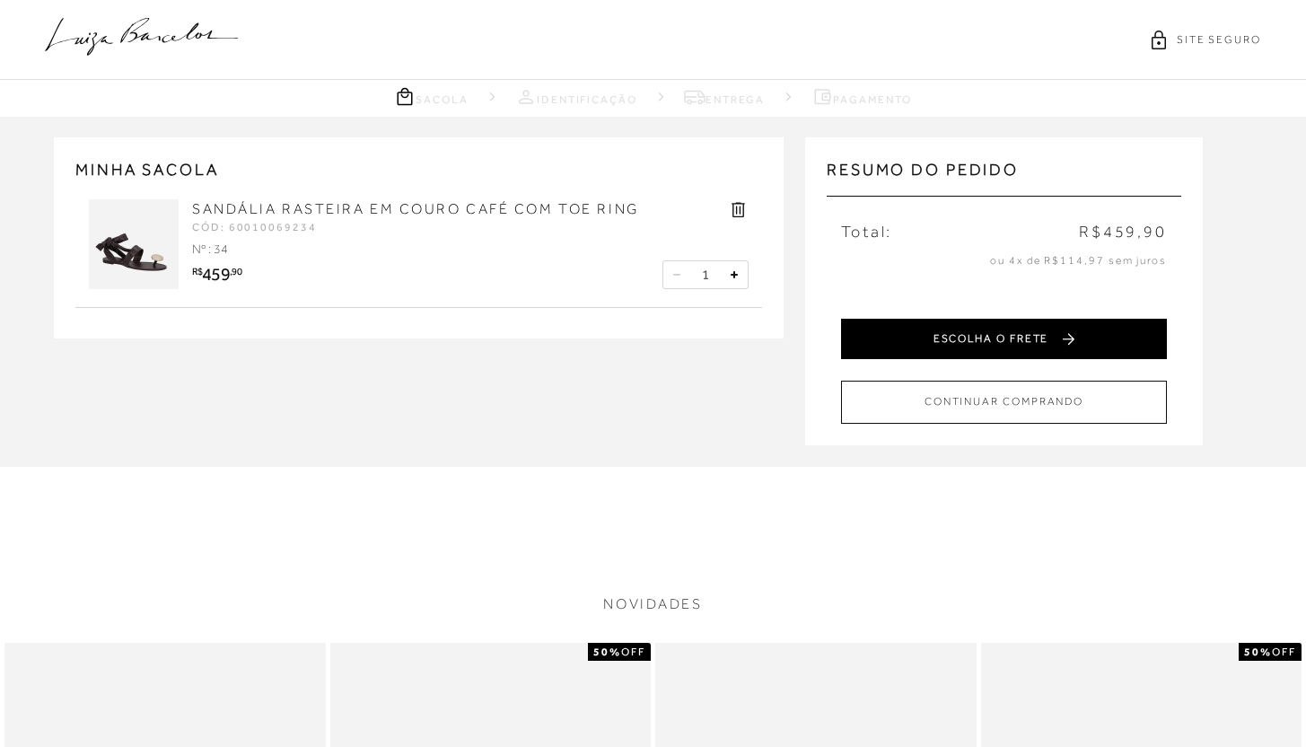
click at [1015, 347] on button "ESCOLHA O FRETE" at bounding box center [1004, 339] width 326 height 40
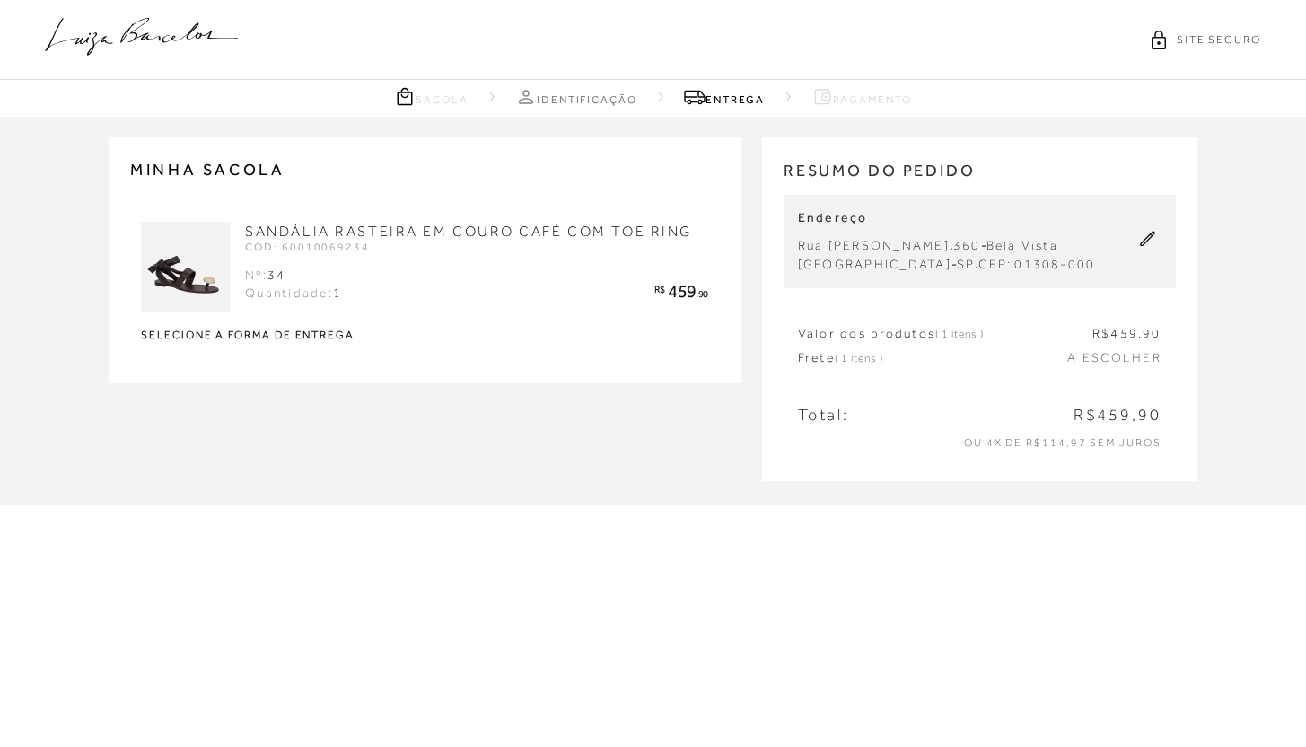
click at [748, 106] on link "Entrega" at bounding box center [724, 96] width 81 height 22
click at [249, 324] on div "SANDÁLIA RASTEIRA EM COURO CAFÉ COM TOE RING CÓD: 60010069234 Nº: 34 Quantidade…" at bounding box center [424, 285] width 567 height 126
click at [260, 329] on strong "Selecione a forma de entrega" at bounding box center [424, 334] width 567 height 11
click at [1105, 349] on span "A ESCOLHER" at bounding box center [1113, 358] width 93 height 18
click at [1102, 355] on span "A ESCOLHER" at bounding box center [1113, 358] width 93 height 18
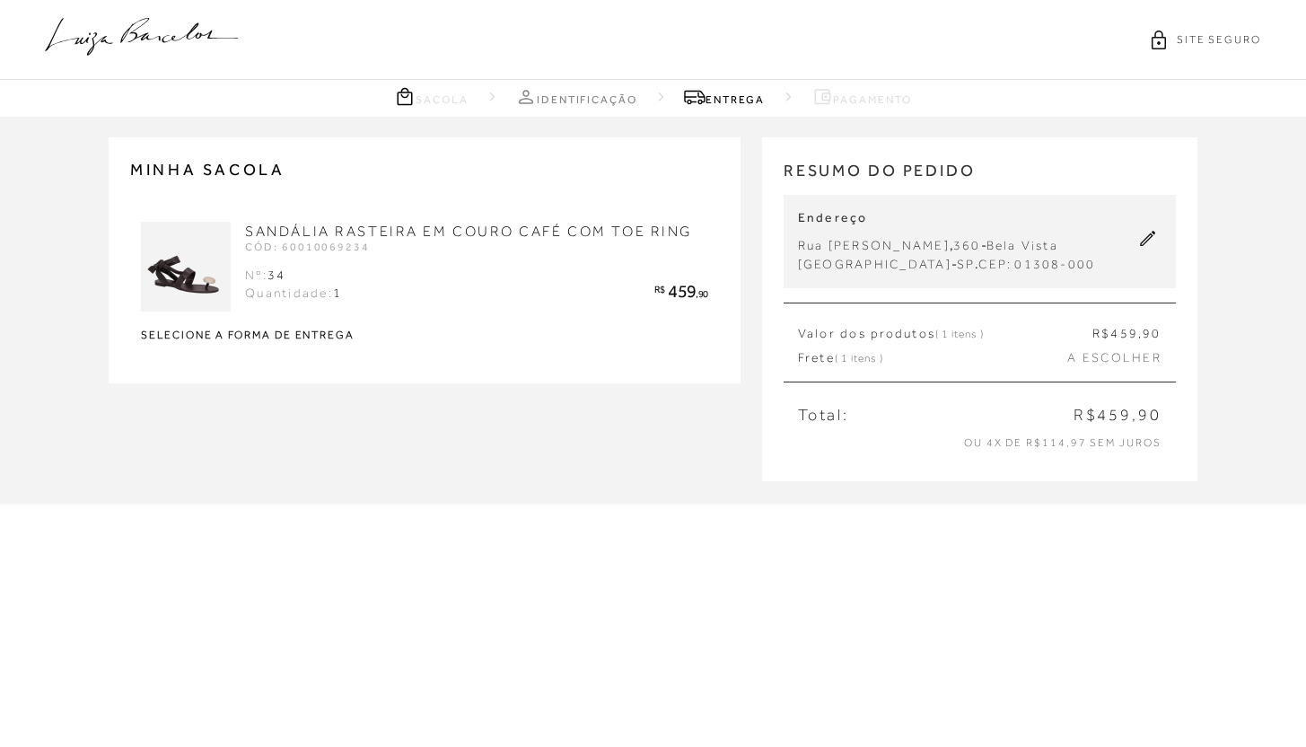
click at [355, 323] on div "SANDÁLIA RASTEIRA EM COURO CAFÉ COM TOE RING CÓD: 60010069234 Nº: 34 Quantidade…" at bounding box center [424, 285] width 567 height 126
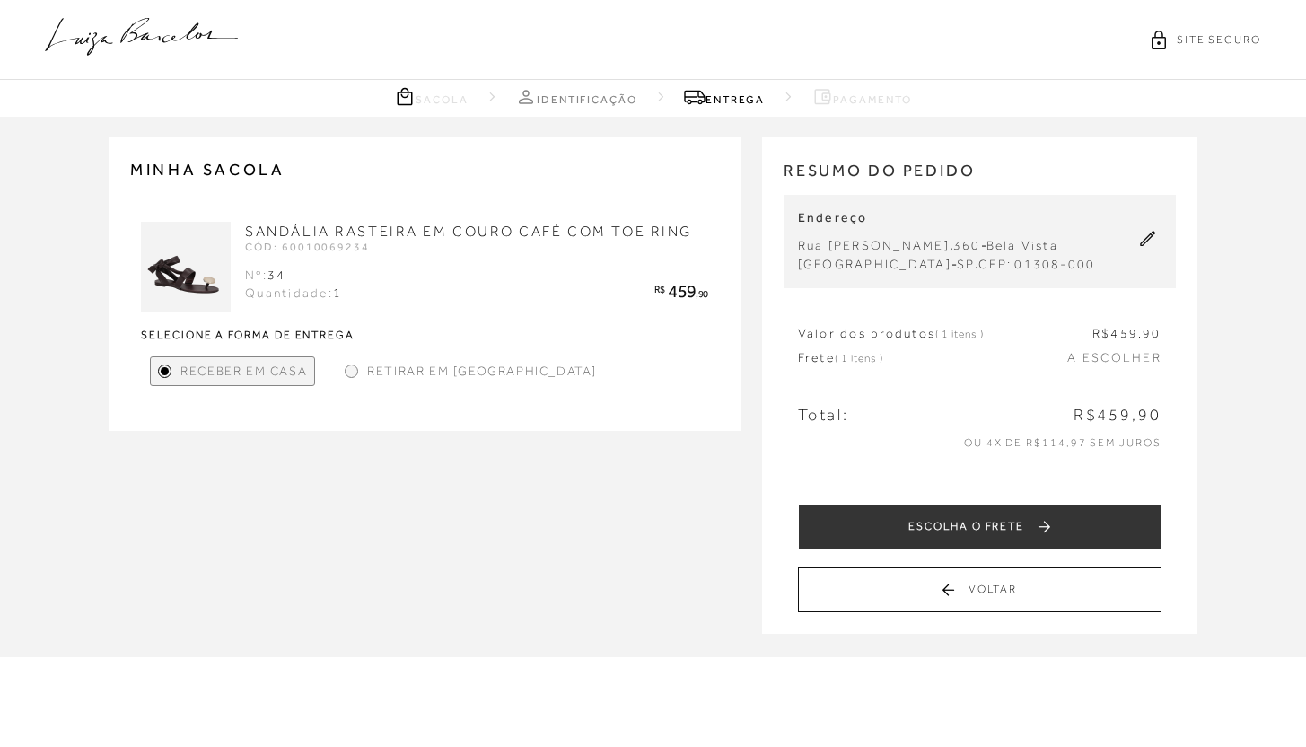
click at [347, 349] on div "Receber em Casa Retirar em Loja Selecione o Estado Selecione o Estado Bahia São…" at bounding box center [424, 371] width 567 height 48
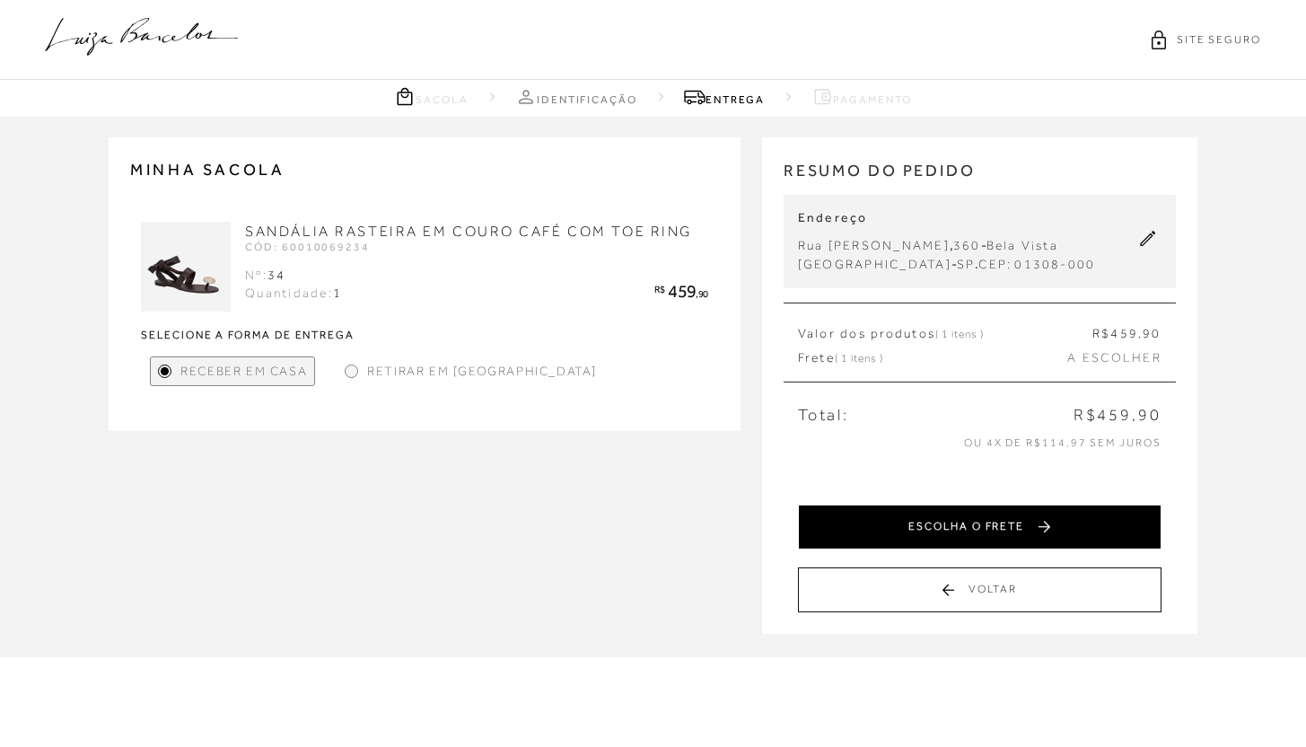
click at [940, 525] on button "ESCOLHA O FRETE" at bounding box center [980, 526] width 364 height 45
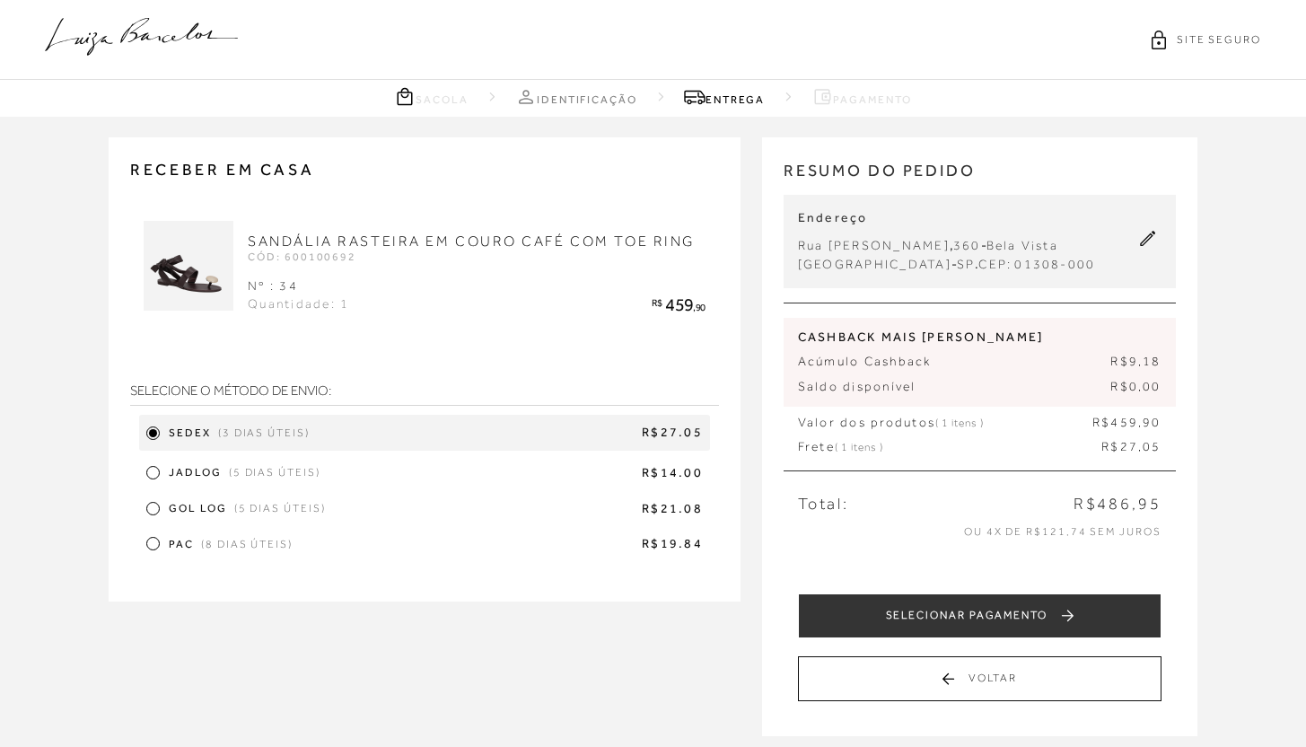
click at [154, 487] on div "JADLOG (5 dias úteis) R$14.00" at bounding box center [424, 473] width 571 height 27
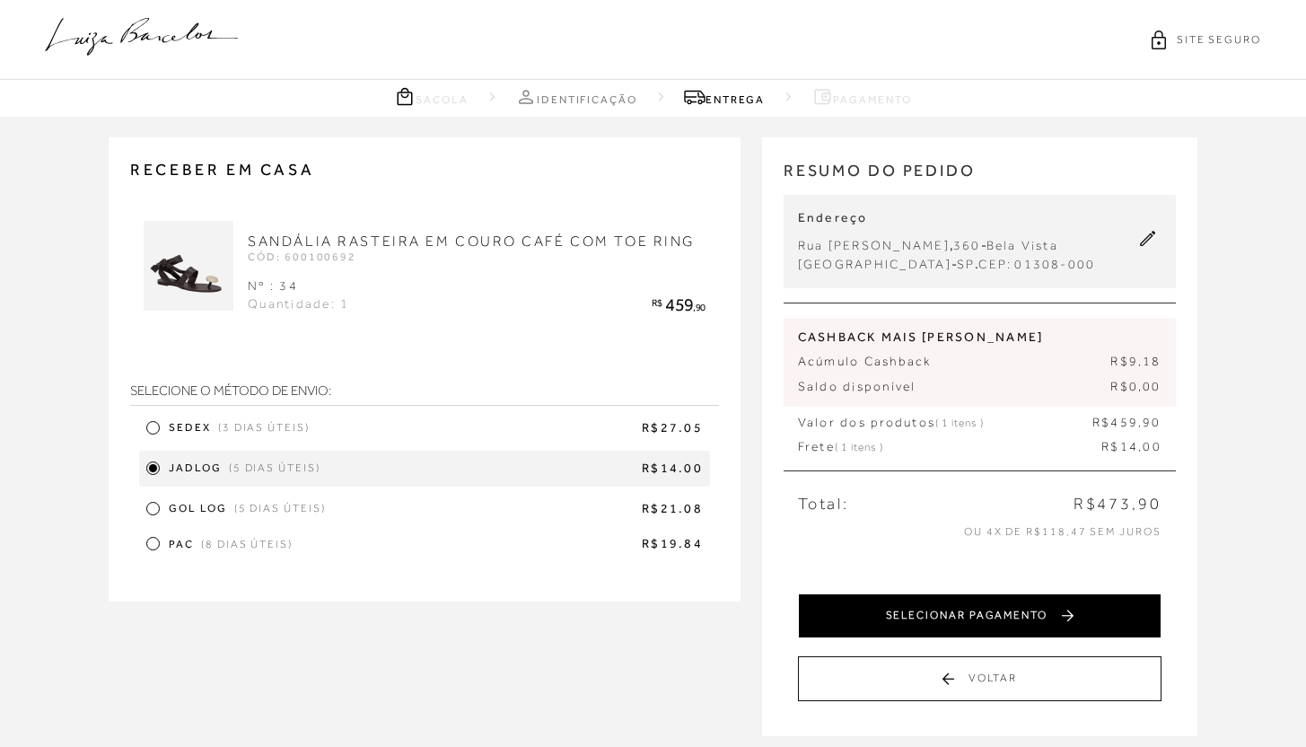
click at [919, 621] on button "SELECIONAR PAGAMENTO" at bounding box center [980, 615] width 364 height 45
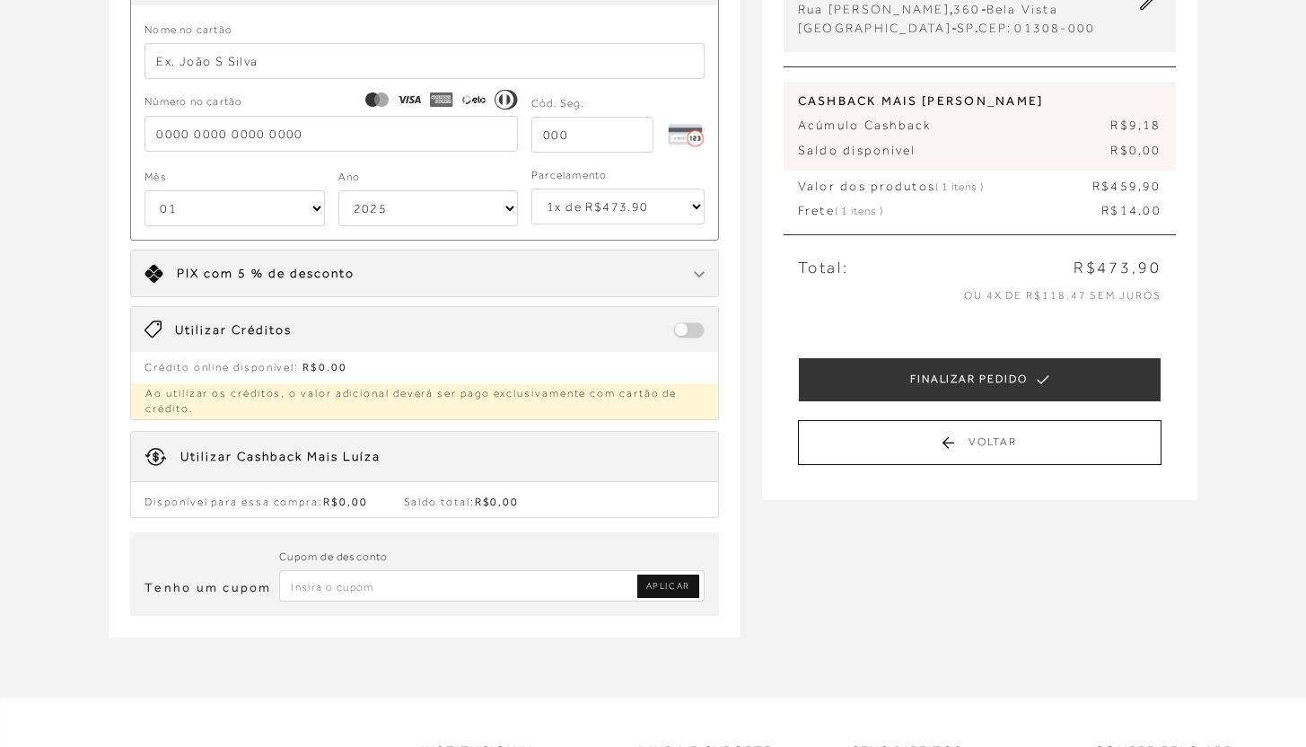
scroll to position [239, 0]
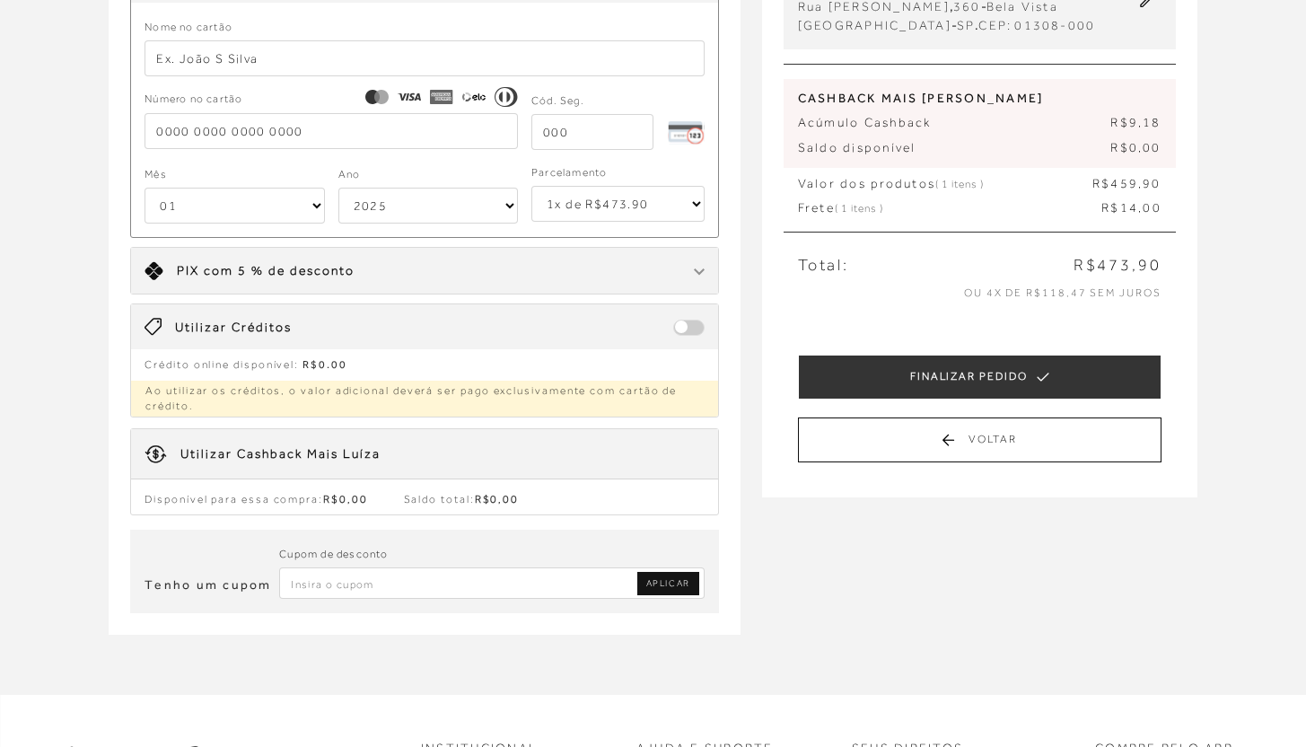
click at [428, 593] on input "Inserir Código da Promoção" at bounding box center [491, 582] width 425 height 31
paste input "PRIMEIRALB"
type input "PRIMEIRALB"
click at [655, 589] on span "APLICAR" at bounding box center [668, 583] width 44 height 13
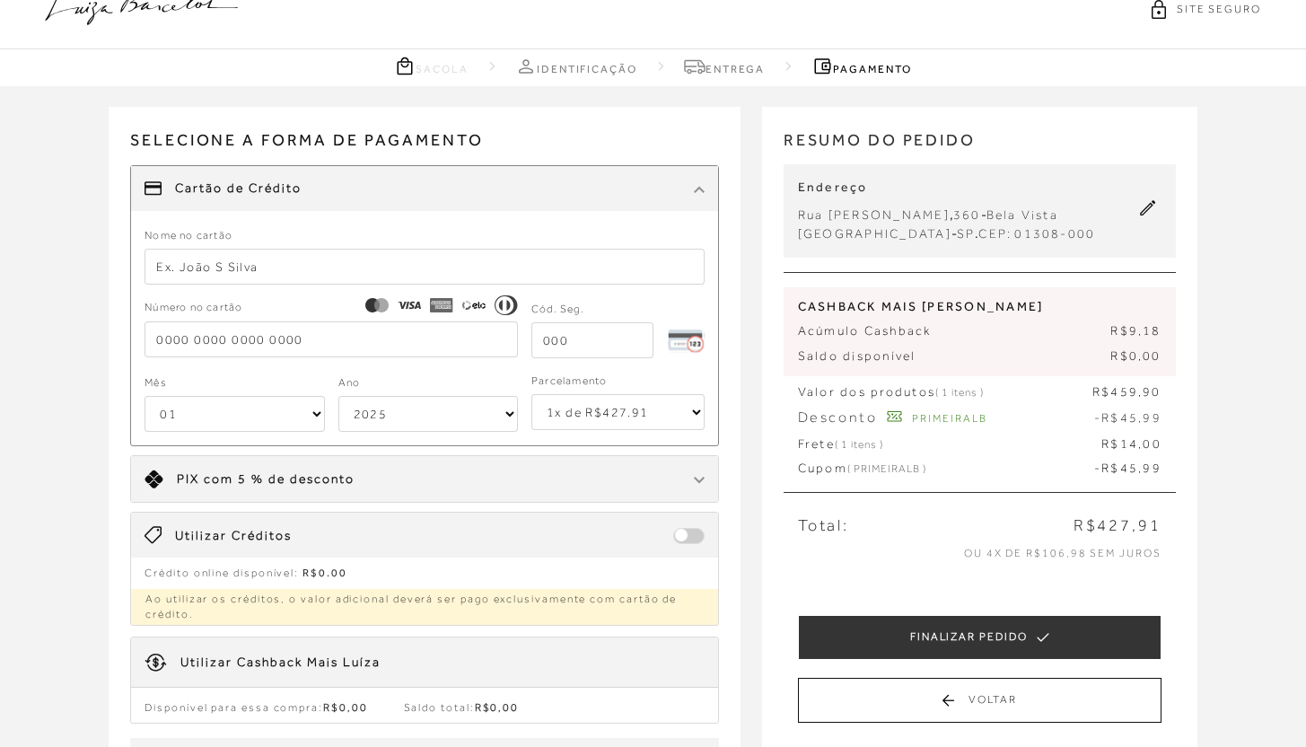
scroll to position [29, 0]
click at [288, 267] on input "text" at bounding box center [425, 268] width 560 height 36
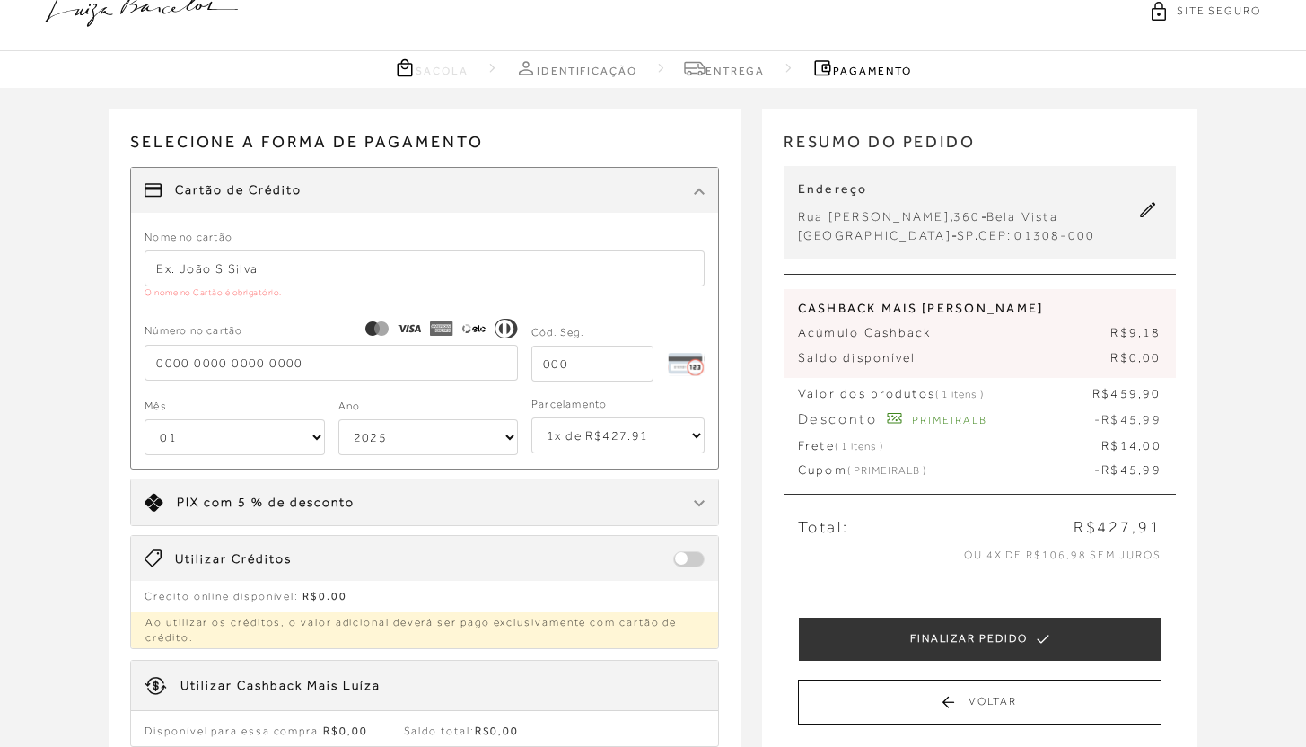
click at [167, 8] on icon at bounding box center [141, 8] width 193 height 38
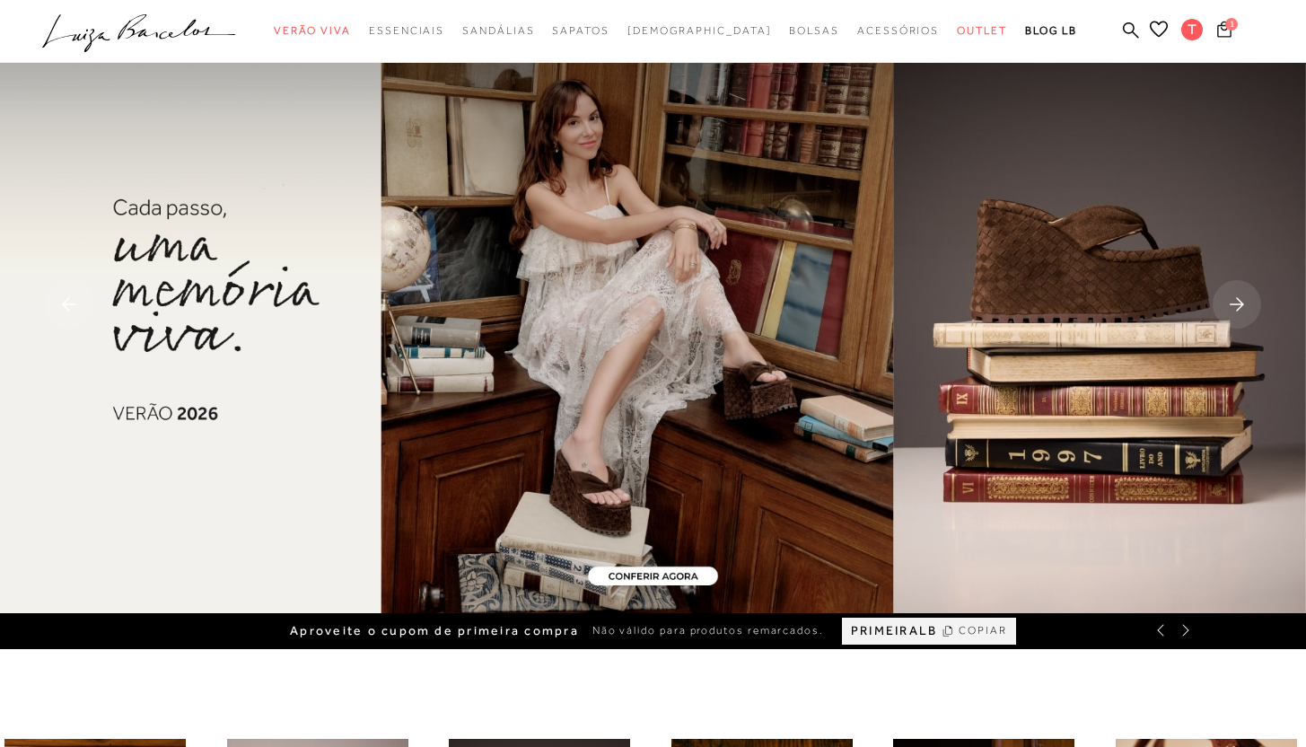
click at [1228, 32] on icon at bounding box center [1224, 29] width 14 height 17
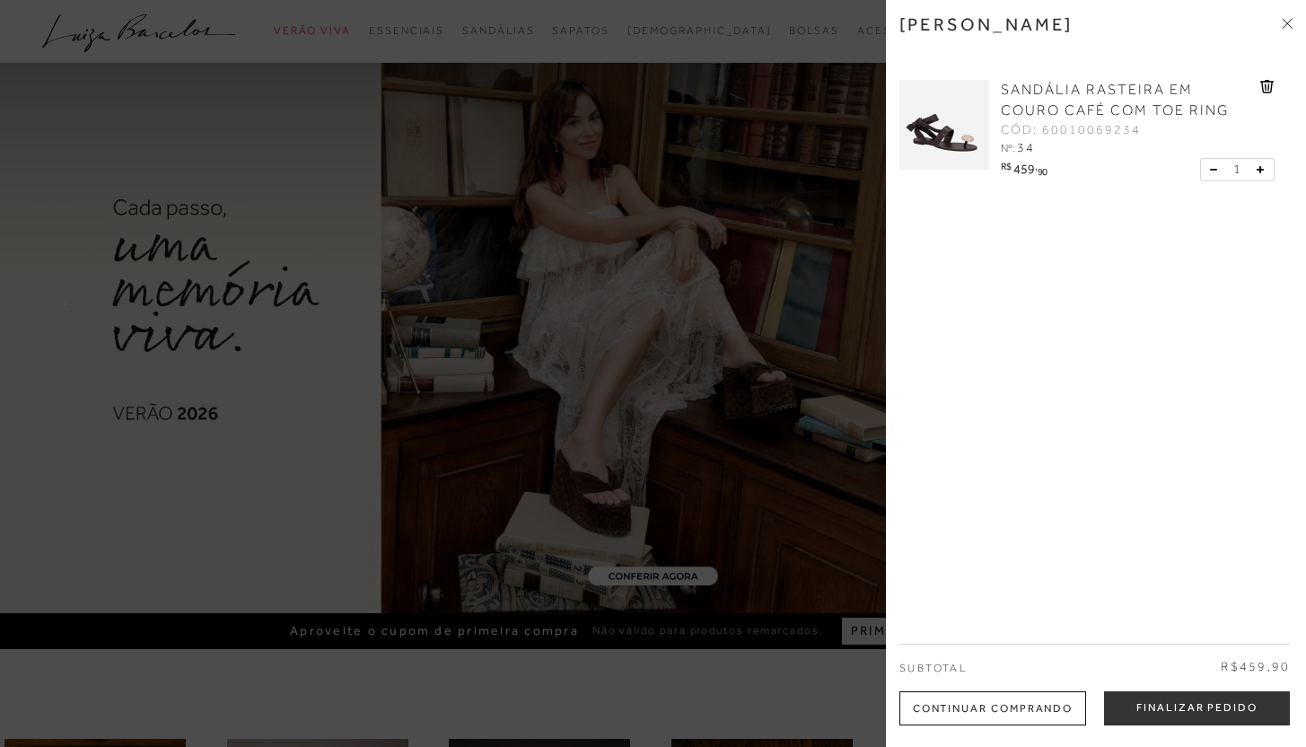
click at [1071, 86] on span "SANDÁLIA RASTEIRA EM COURO CAFÉ COM TOE RING" at bounding box center [1115, 100] width 228 height 37
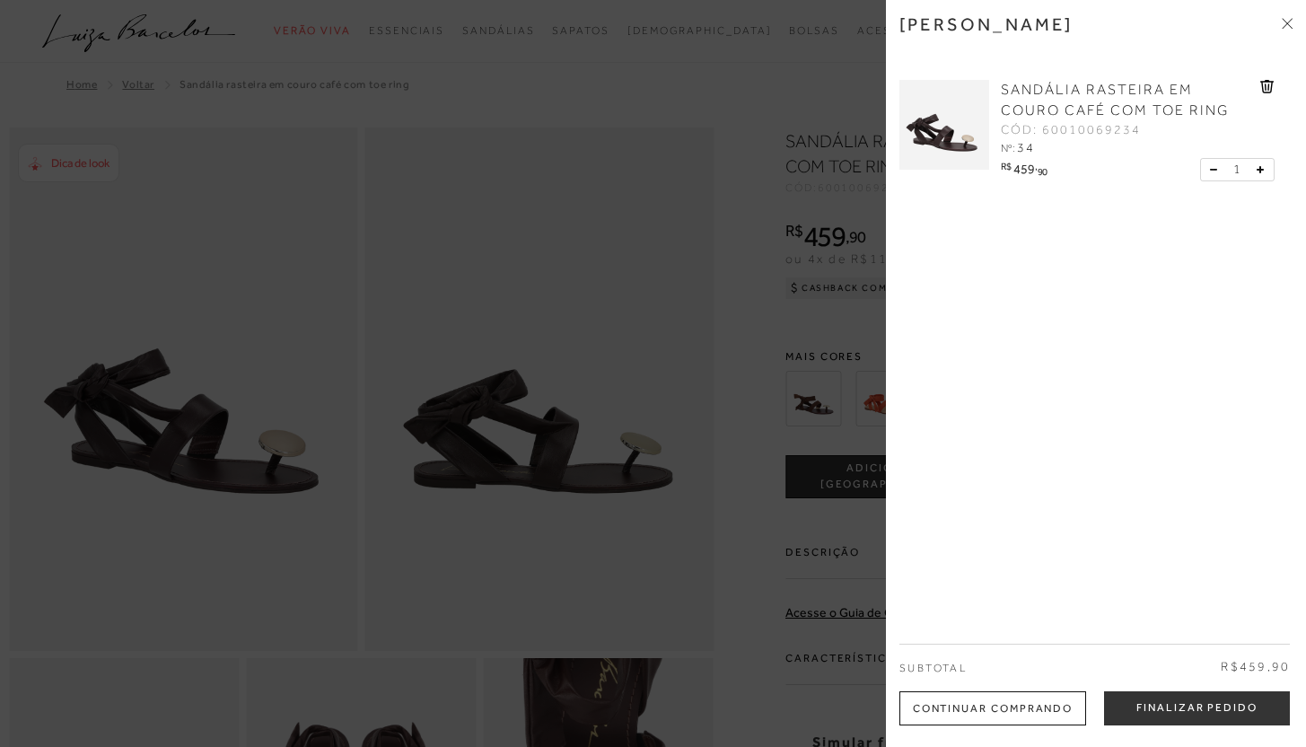
click at [752, 525] on div at bounding box center [653, 373] width 1306 height 747
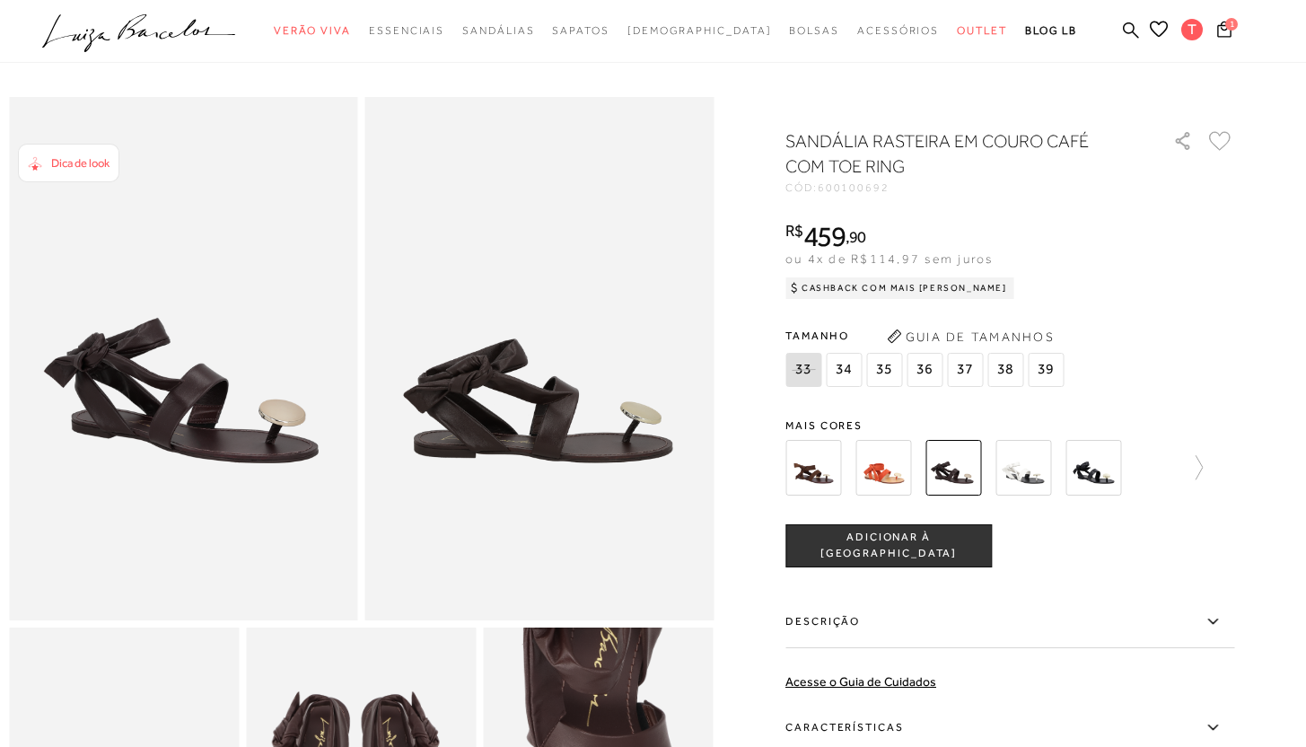
scroll to position [32, 0]
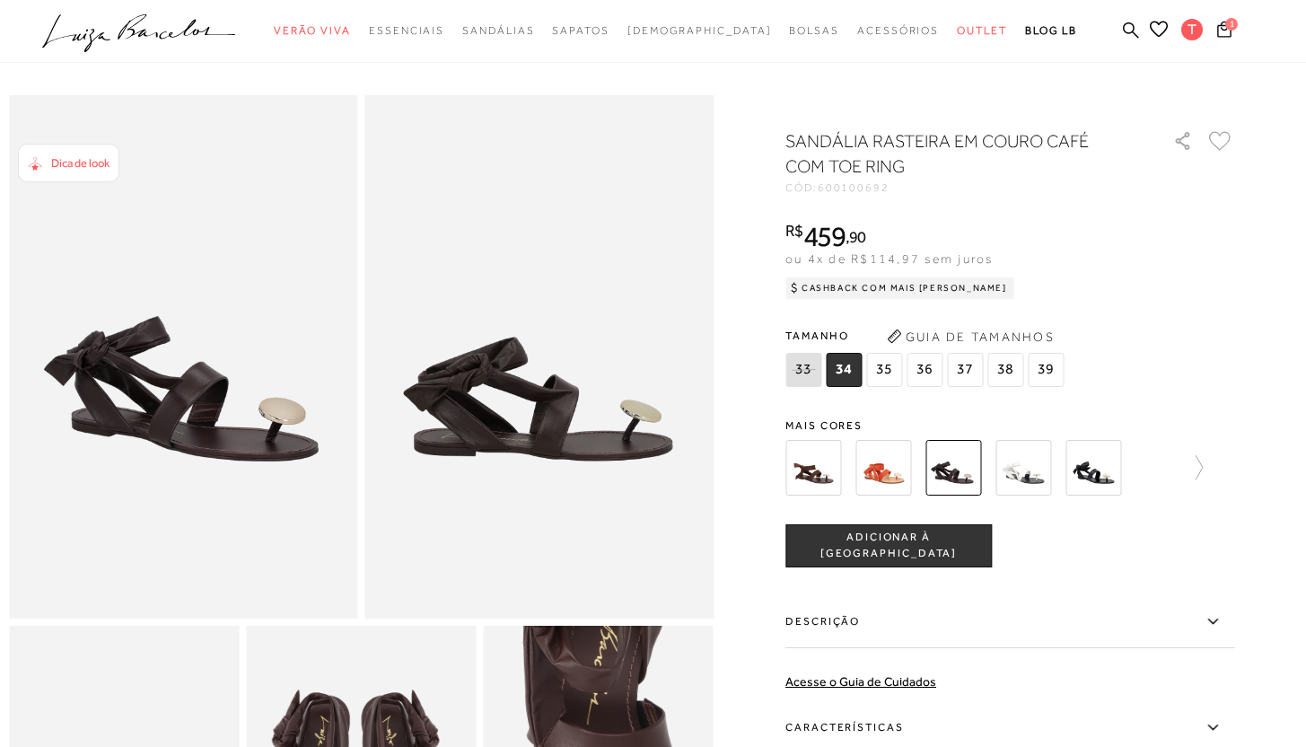
click at [826, 462] on img at bounding box center [813, 468] width 56 height 56
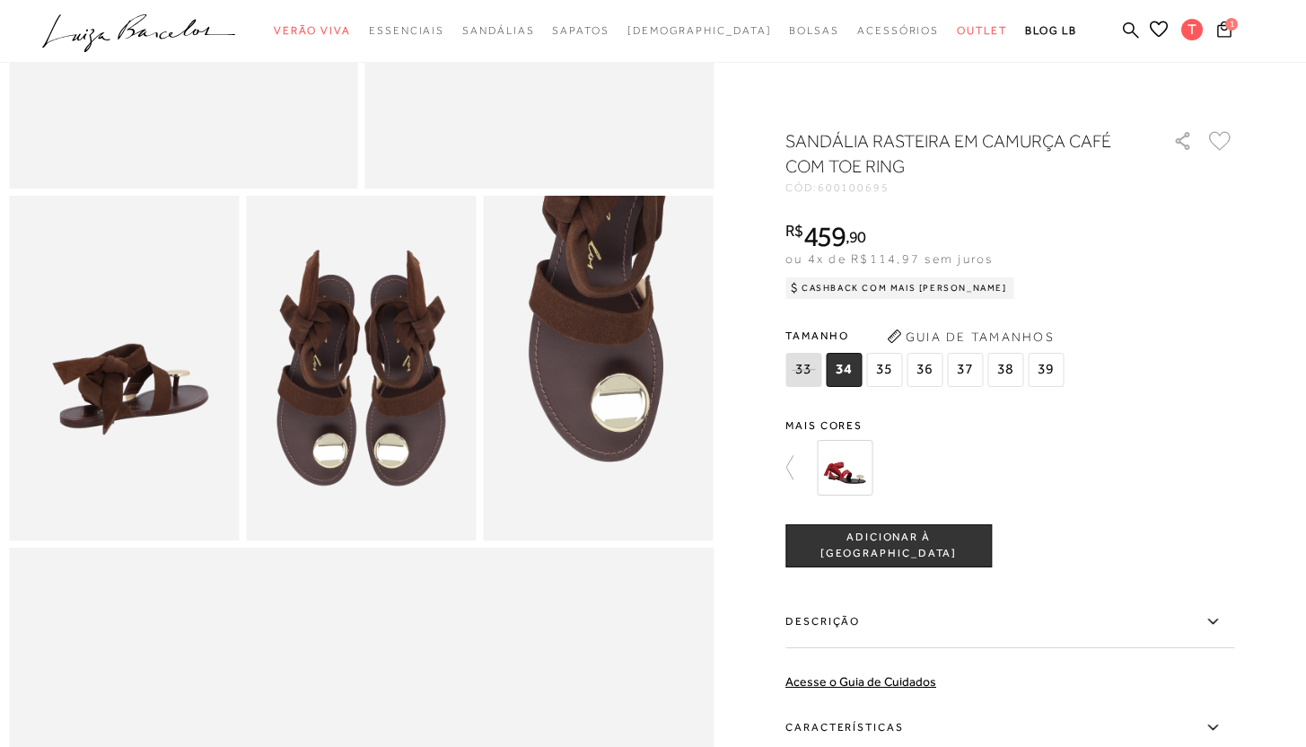
scroll to position [485, 0]
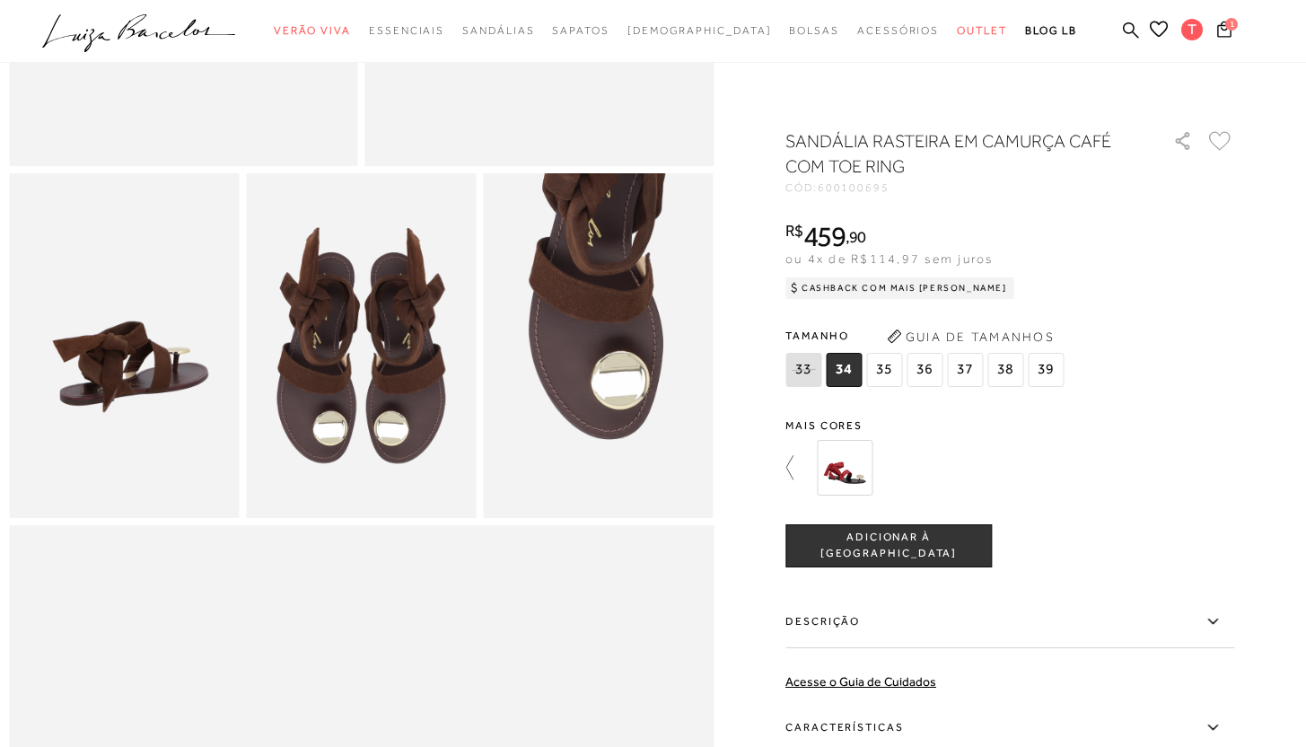
click at [799, 466] on icon at bounding box center [797, 467] width 25 height 25
click at [1042, 474] on img at bounding box center [1024, 468] width 56 height 56
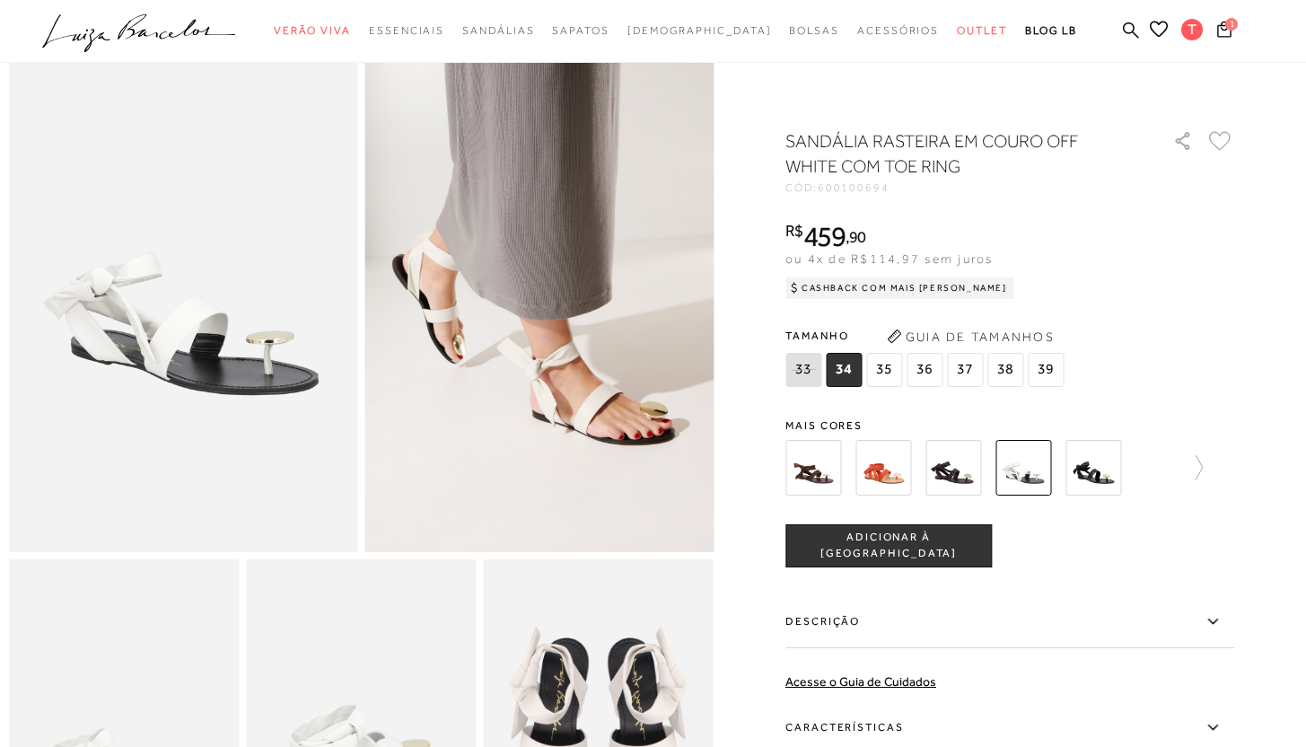
scroll to position [110, 0]
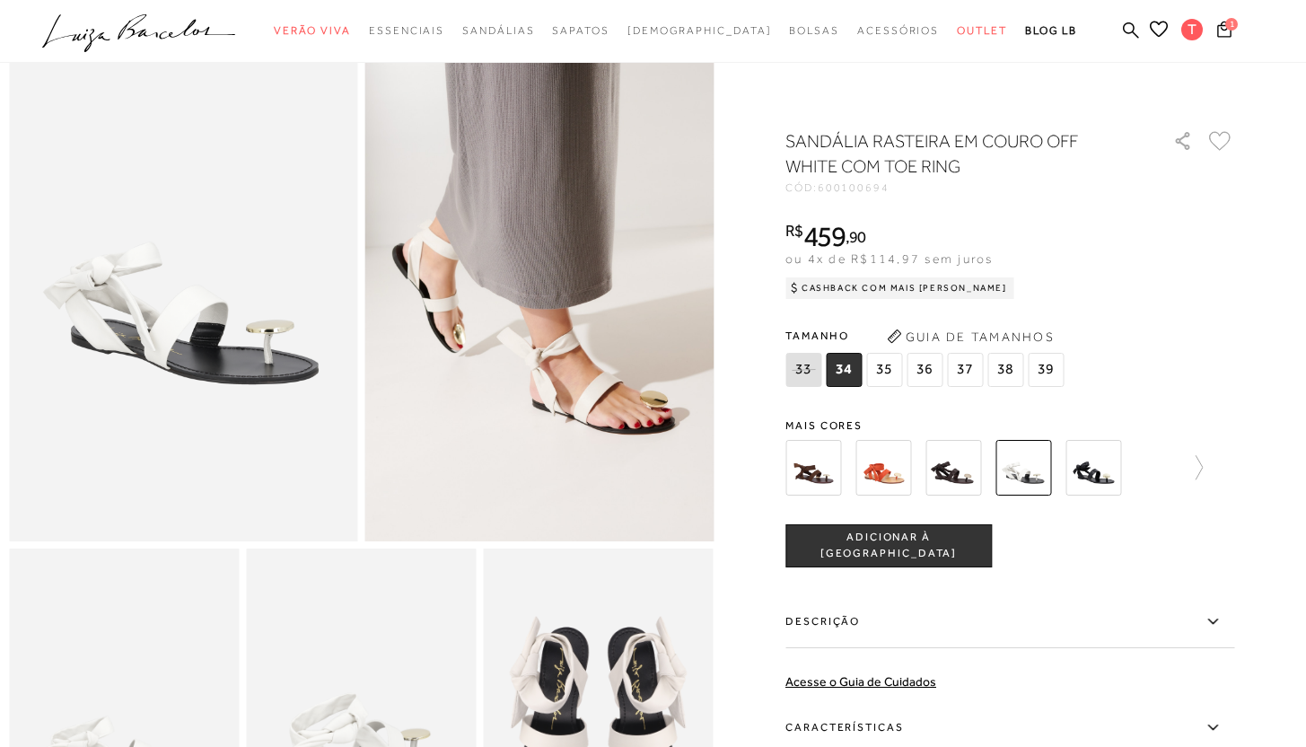
click at [831, 471] on img at bounding box center [813, 468] width 56 height 56
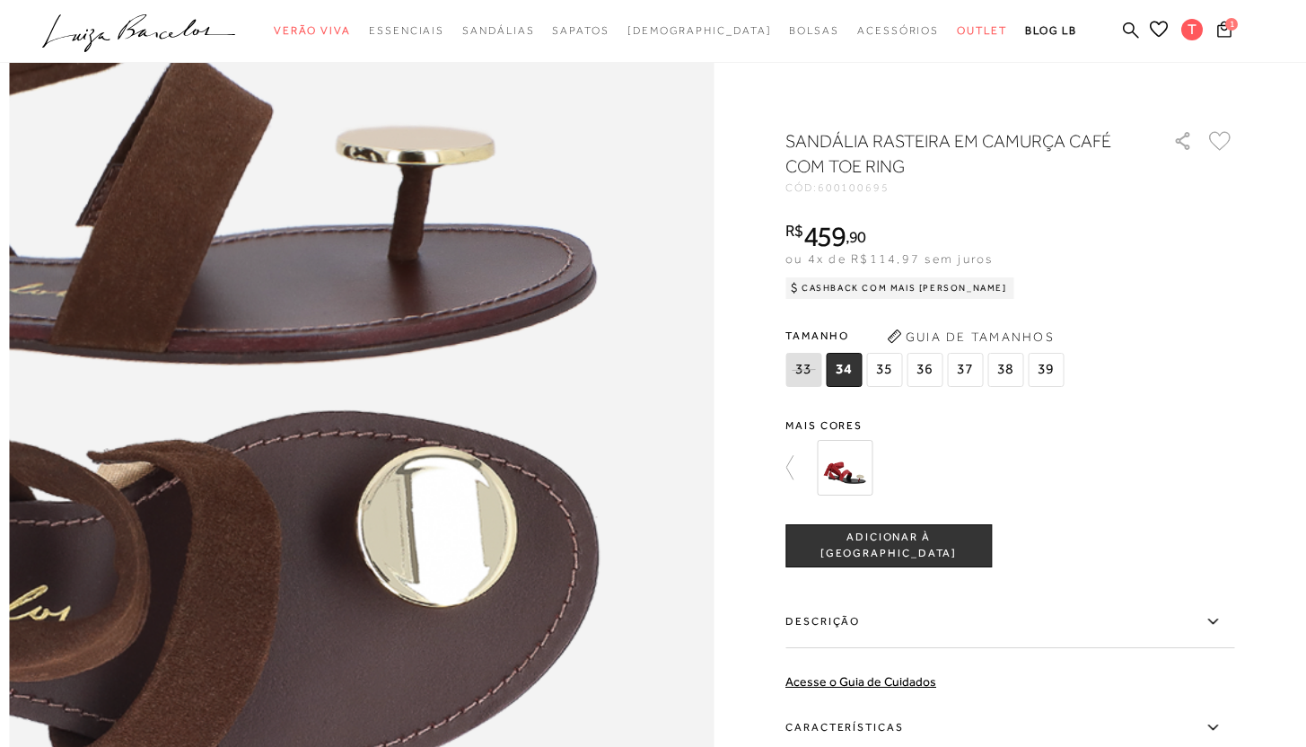
scroll to position [1075, 0]
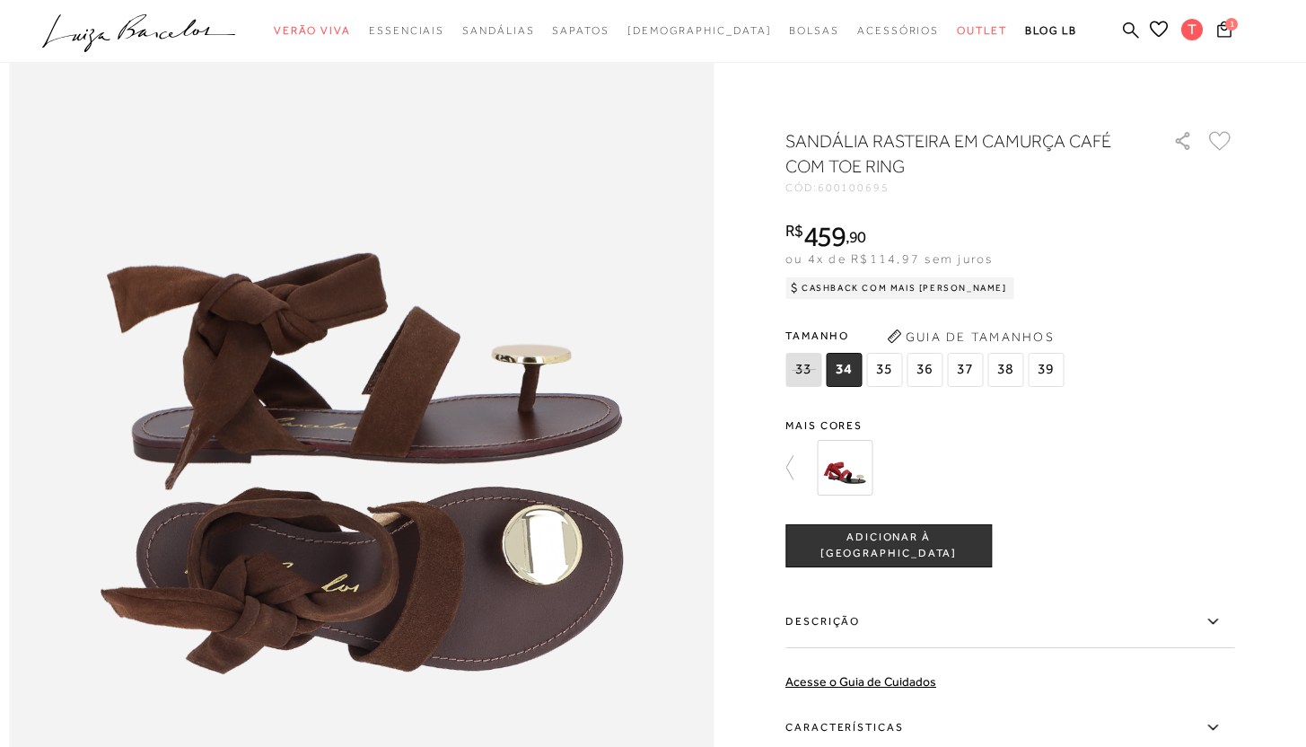
click at [1075, 462] on div at bounding box center [1019, 467] width 417 height 66
